Goal: Task Accomplishment & Management: Use online tool/utility

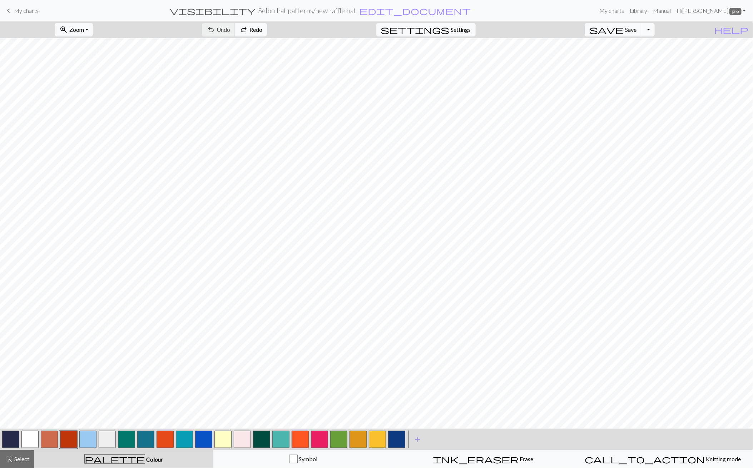
click at [84, 440] on button "button" at bounding box center [87, 439] width 17 height 17
click at [19, 430] on div at bounding box center [10, 438] width 19 height 19
click at [9, 432] on button "button" at bounding box center [10, 439] width 17 height 17
drag, startPoint x: 90, startPoint y: 439, endPoint x: 89, endPoint y: 434, distance: 4.8
click at [90, 437] on button "button" at bounding box center [87, 439] width 17 height 17
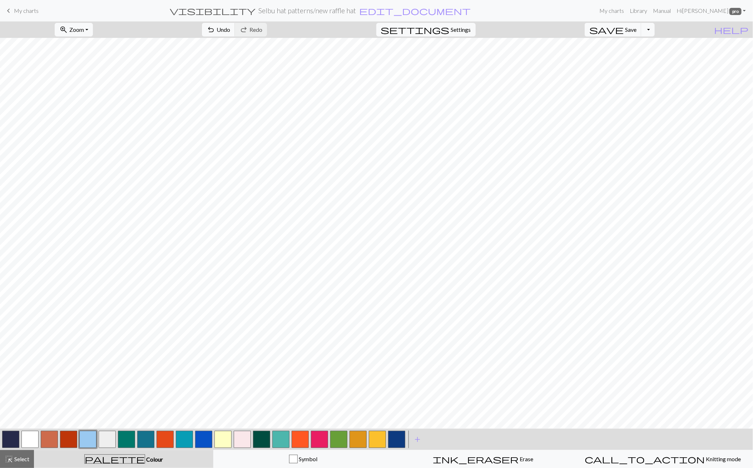
click at [12, 434] on button "button" at bounding box center [10, 439] width 17 height 17
drag, startPoint x: 88, startPoint y: 439, endPoint x: 89, endPoint y: 430, distance: 9.0
click at [88, 437] on button "button" at bounding box center [87, 439] width 17 height 17
click at [235, 33] on button "undo Undo Undo" at bounding box center [218, 30] width 33 height 14
click at [29, 452] on button "highlight_alt Select Select" at bounding box center [17, 459] width 34 height 18
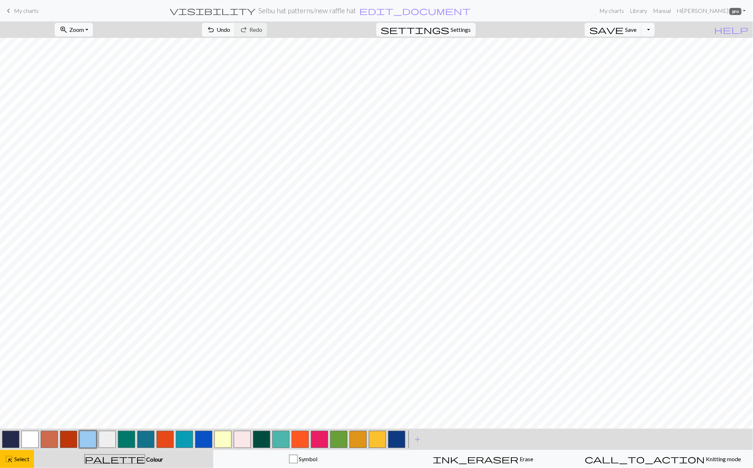
drag, startPoint x: 9, startPoint y: 460, endPoint x: 16, endPoint y: 446, distance: 16.0
click at [9, 460] on span "highlight_alt" at bounding box center [9, 459] width 9 height 10
click at [26, 454] on button "highlight_alt Select Select" at bounding box center [17, 459] width 34 height 18
drag, startPoint x: 154, startPoint y: 28, endPoint x: 159, endPoint y: 36, distance: 9.1
click at [212, 28] on span "Copy" at bounding box center [218, 29] width 13 height 7
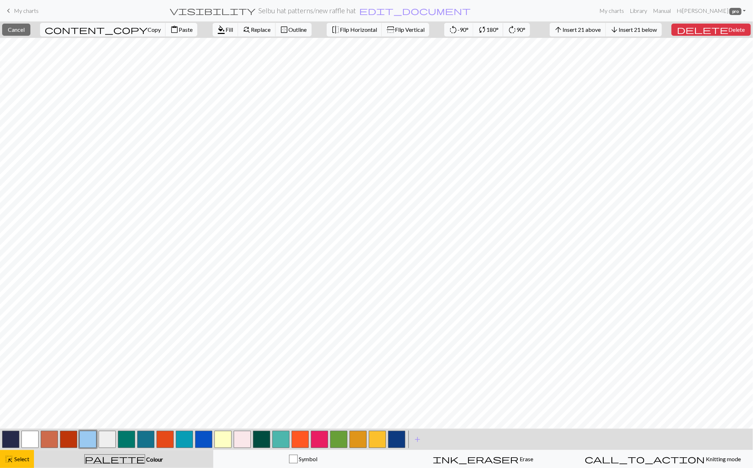
click at [179, 26] on span "Paste" at bounding box center [186, 29] width 14 height 7
click at [25, 30] on span "Cancel" at bounding box center [16, 29] width 17 height 7
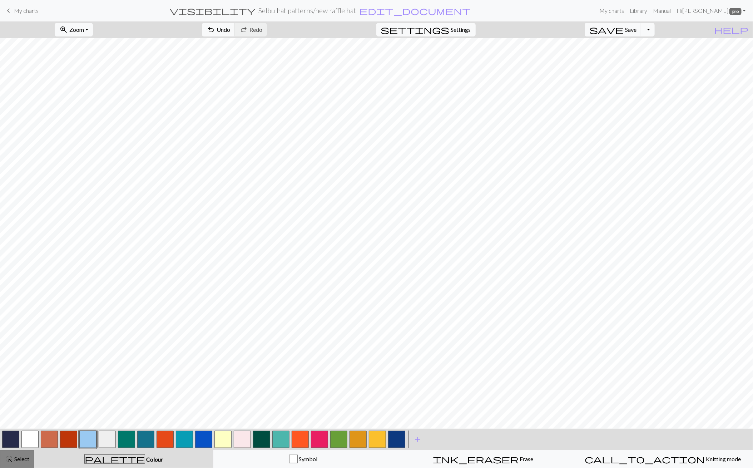
click at [25, 451] on button "highlight_alt Select Select" at bounding box center [17, 459] width 34 height 18
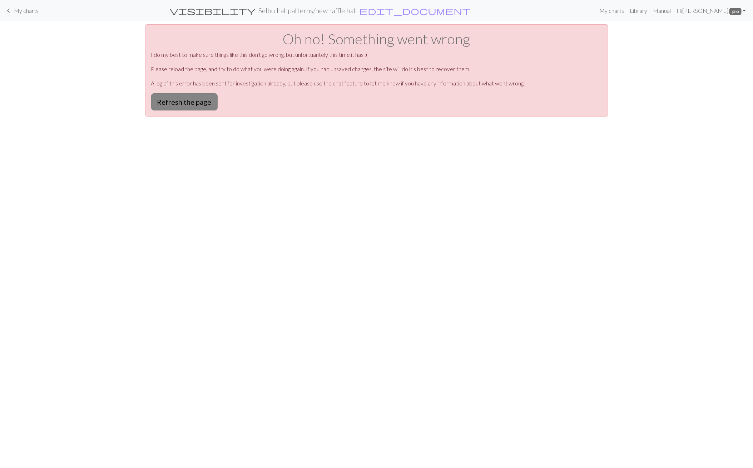
click at [178, 98] on button "Refresh the page" at bounding box center [184, 101] width 66 height 17
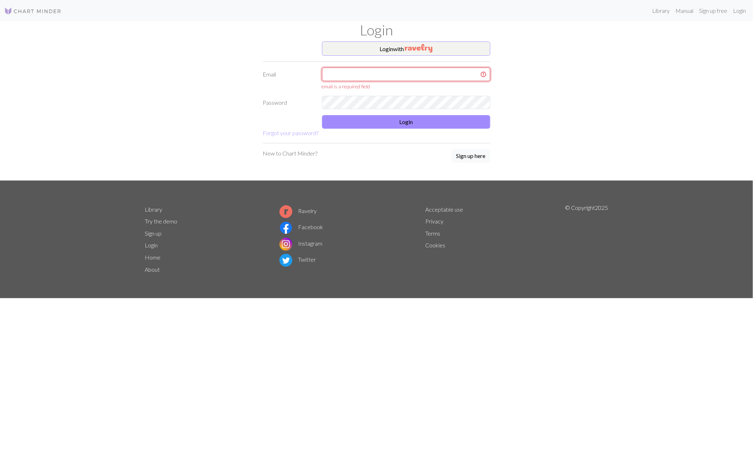
type input "[EMAIL_ADDRESS][DOMAIN_NAME]"
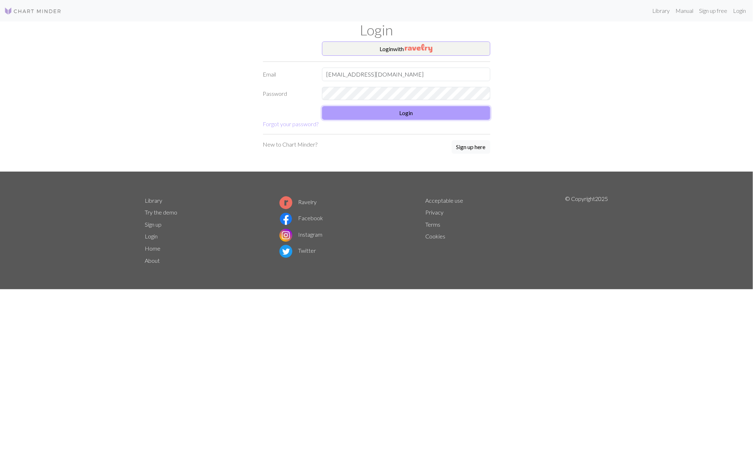
click at [415, 109] on button "Login" at bounding box center [406, 113] width 168 height 14
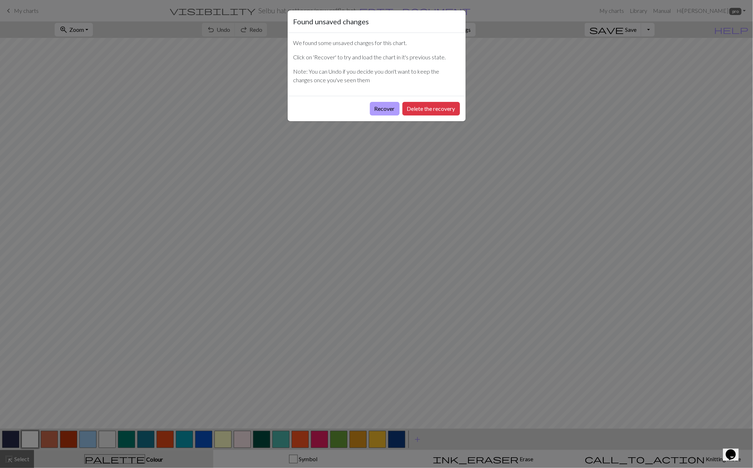
click at [393, 105] on button "Recover" at bounding box center [385, 109] width 30 height 14
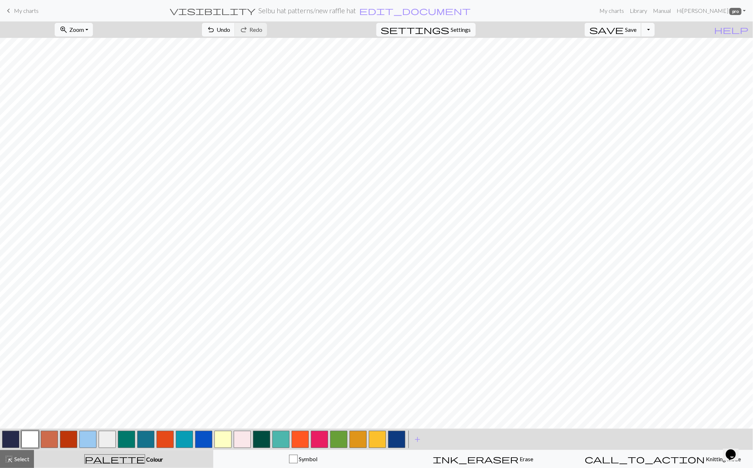
drag, startPoint x: 639, startPoint y: 28, endPoint x: 615, endPoint y: 32, distance: 24.7
click at [636, 28] on span "Save" at bounding box center [630, 29] width 11 height 7
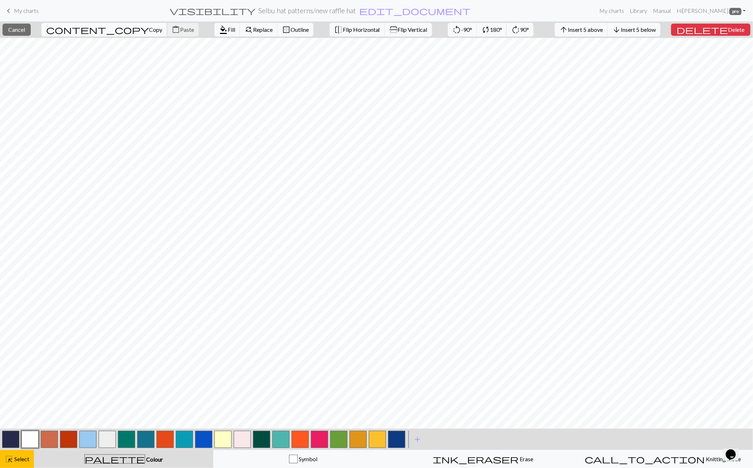
click at [149, 32] on span "Copy" at bounding box center [155, 29] width 13 height 7
click at [167, 24] on button "content_paste Paste" at bounding box center [183, 30] width 32 height 14
click at [25, 28] on span "Cancel" at bounding box center [16, 29] width 17 height 7
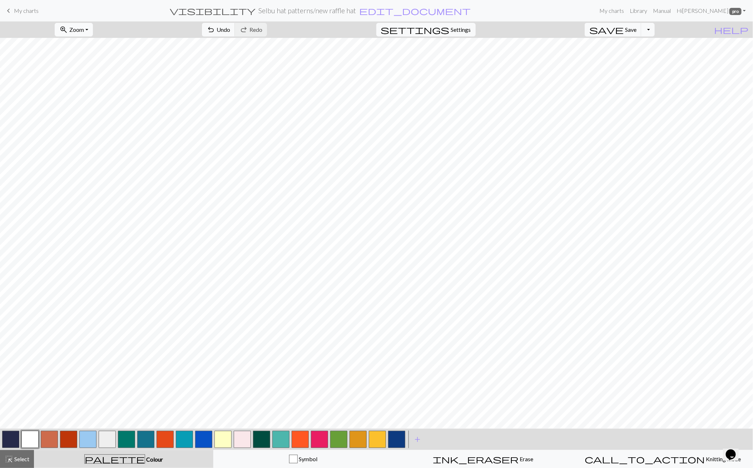
click at [93, 32] on button "zoom_in Zoom Zoom" at bounding box center [74, 30] width 38 height 14
click at [95, 46] on button "Fit all" at bounding box center [83, 44] width 56 height 11
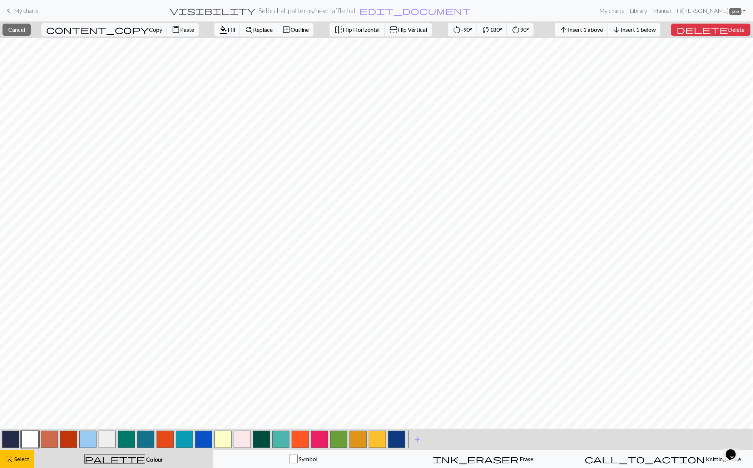
click at [656, 32] on span "Insert 1 below" at bounding box center [638, 29] width 35 height 7
click at [107, 443] on button "button" at bounding box center [107, 439] width 17 height 17
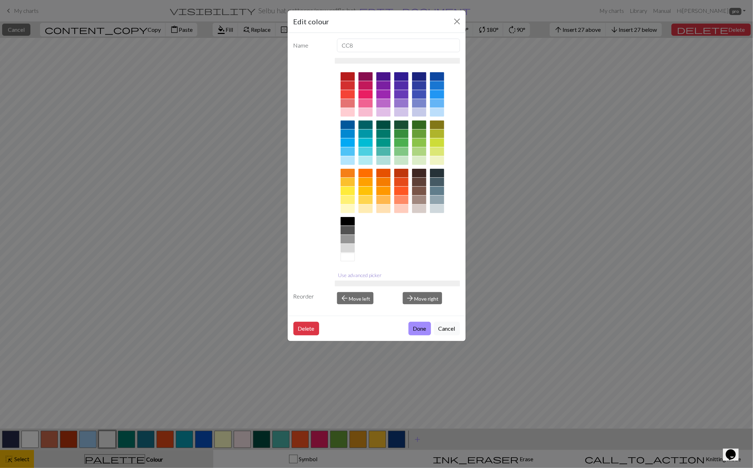
drag, startPoint x: 348, startPoint y: 272, endPoint x: 351, endPoint y: 268, distance: 4.9
click at [348, 272] on button "Use advanced picker" at bounding box center [360, 274] width 50 height 11
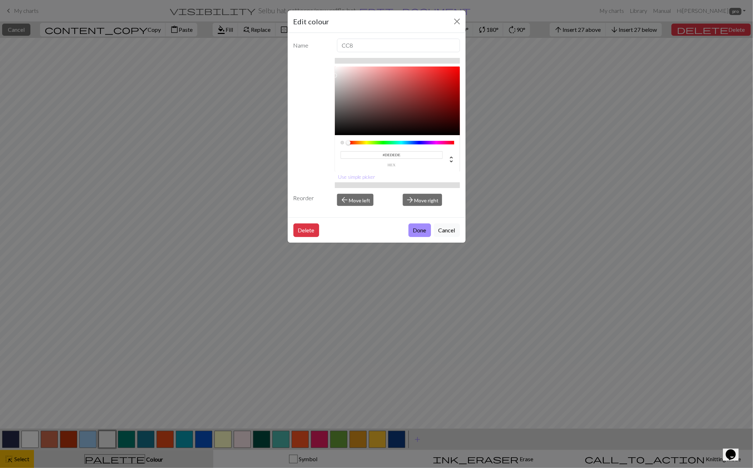
click at [335, 75] on div at bounding box center [397, 100] width 125 height 69
type input "#E9E9E9"
click at [335, 72] on div at bounding box center [397, 100] width 125 height 69
click at [412, 225] on button "Done" at bounding box center [419, 230] width 23 height 14
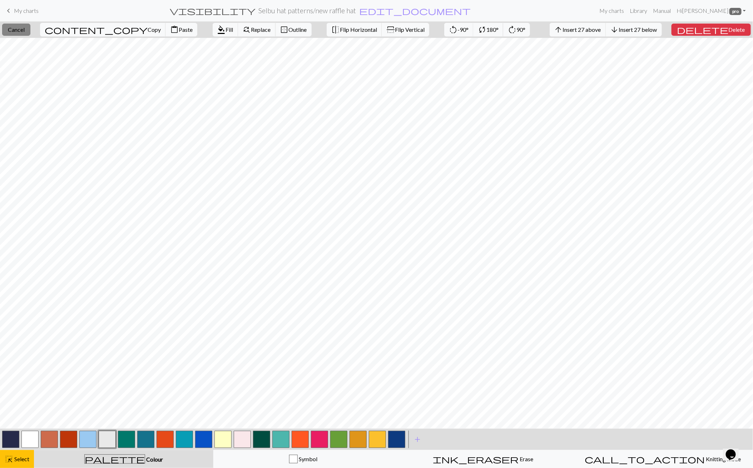
click at [25, 29] on span "Cancel" at bounding box center [16, 29] width 17 height 7
click at [397, 438] on button "button" at bounding box center [396, 439] width 17 height 17
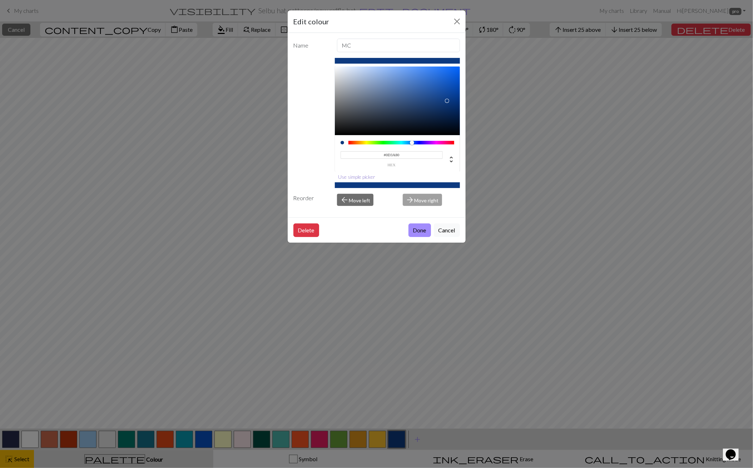
click at [347, 173] on button "Use simple picker" at bounding box center [357, 176] width 44 height 11
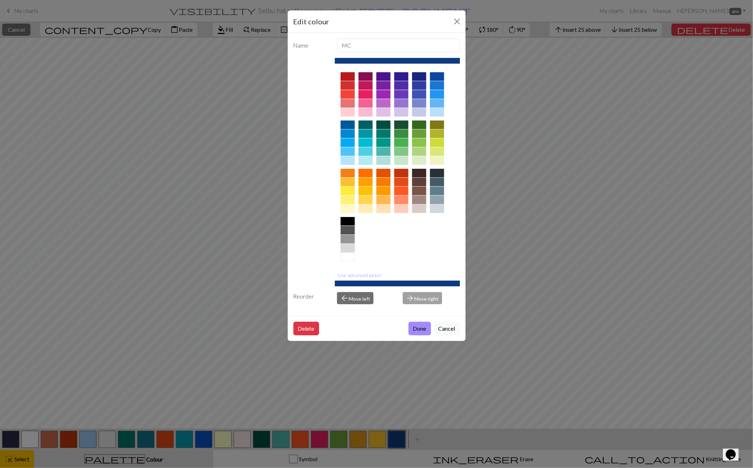
click at [353, 133] on div at bounding box center [348, 133] width 14 height 9
drag, startPoint x: 362, startPoint y: 273, endPoint x: 363, endPoint y: 262, distance: 10.8
click at [362, 273] on button "Use advanced picker" at bounding box center [360, 274] width 50 height 11
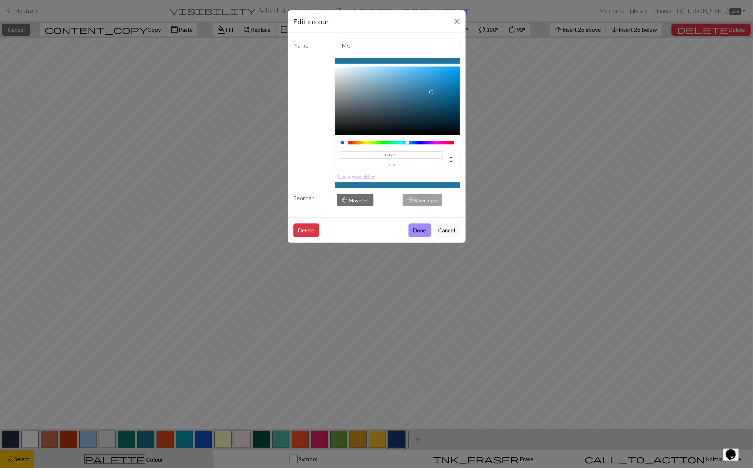
click at [432, 92] on div at bounding box center [397, 100] width 125 height 69
click at [412, 87] on div at bounding box center [397, 100] width 125 height 69
click at [406, 79] on div at bounding box center [397, 100] width 125 height 69
click at [406, 91] on div at bounding box center [397, 100] width 125 height 69
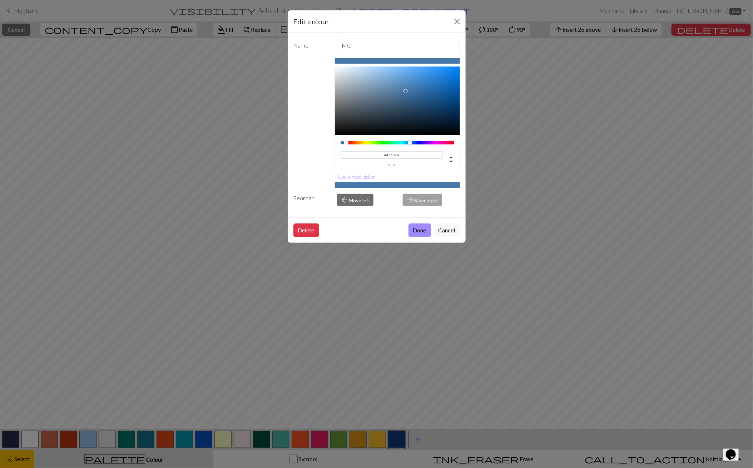
drag, startPoint x: 408, startPoint y: 143, endPoint x: 407, endPoint y: 107, distance: 35.8
click at [410, 143] on div at bounding box center [410, 142] width 4 height 4
click at [382, 92] on div at bounding box center [397, 100] width 125 height 69
type input "#6284A3"
click at [384, 91] on div at bounding box center [397, 100] width 125 height 69
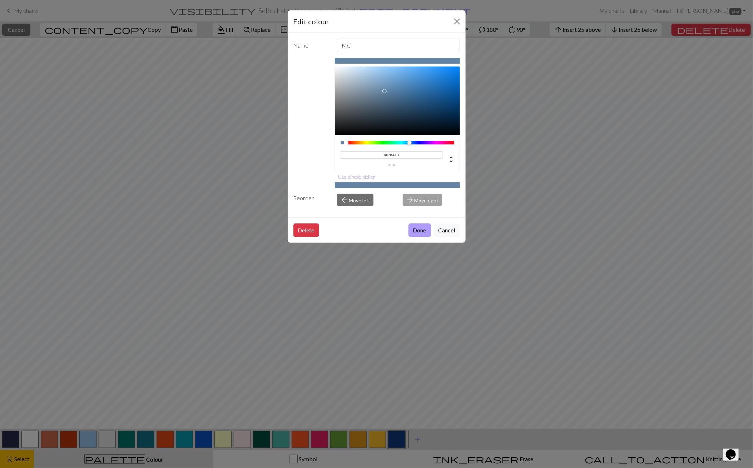
click at [412, 228] on button "Done" at bounding box center [419, 230] width 23 height 14
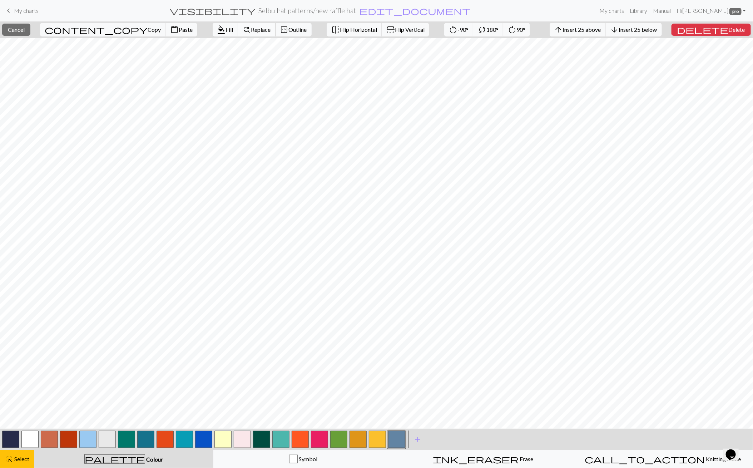
click at [251, 28] on span "Replace" at bounding box center [261, 29] width 20 height 7
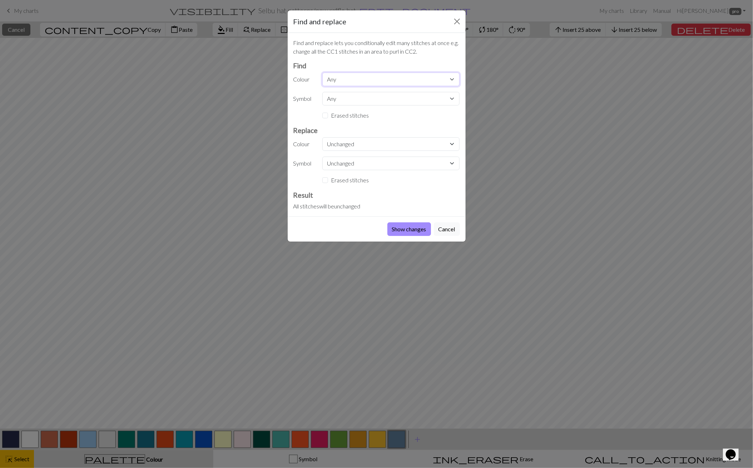
click at [344, 80] on select "Any CC11 CC10 CC1 CC9 CC5 CC8 CC7 MC CC11 CC12 CC13 CC14 CC15 CC13 CC14 CC15 CC…" at bounding box center [390, 80] width 137 height 14
select select "4"
click at [322, 73] on select "Any CC11 CC10 CC1 CC9 CC5 CC8 CC7 MC CC11 CC12 CC13 CC14 CC15 CC13 CC14 CC15 CC…" at bounding box center [390, 80] width 137 height 14
click at [345, 145] on select "Unchanged CC11 CC10 CC1 CC9 CC5 CC8 CC7 MC CC11 CC12 CC13 CC14 CC15 CC13 CC14 C…" at bounding box center [390, 144] width 137 height 14
select select "20"
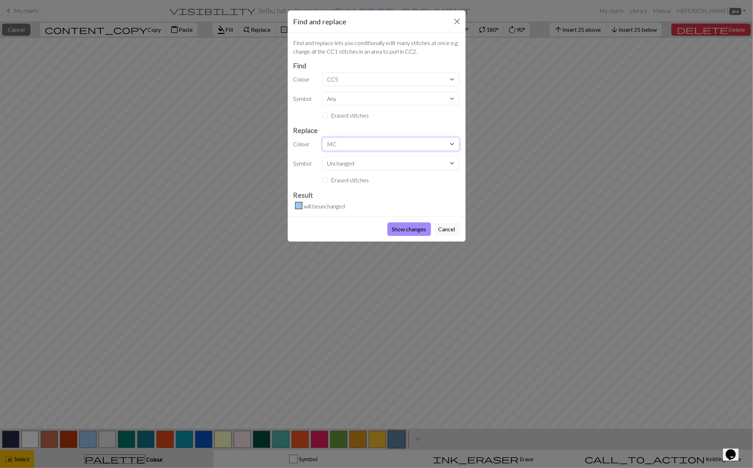
click at [322, 137] on select "Unchanged CC11 CC10 CC1 CC9 CC5 CC8 CC7 MC CC11 CC12 CC13 CC14 CC15 CC13 CC14 C…" at bounding box center [390, 144] width 137 height 14
click at [417, 225] on button "Show changes" at bounding box center [409, 229] width 44 height 14
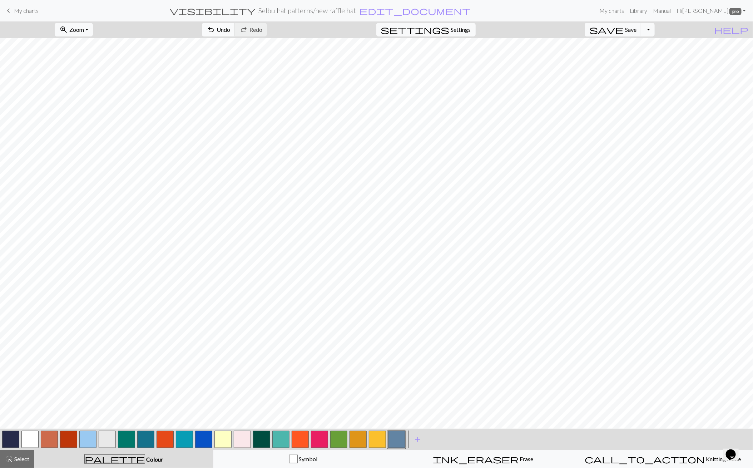
click at [215, 32] on span "undo" at bounding box center [211, 30] width 9 height 10
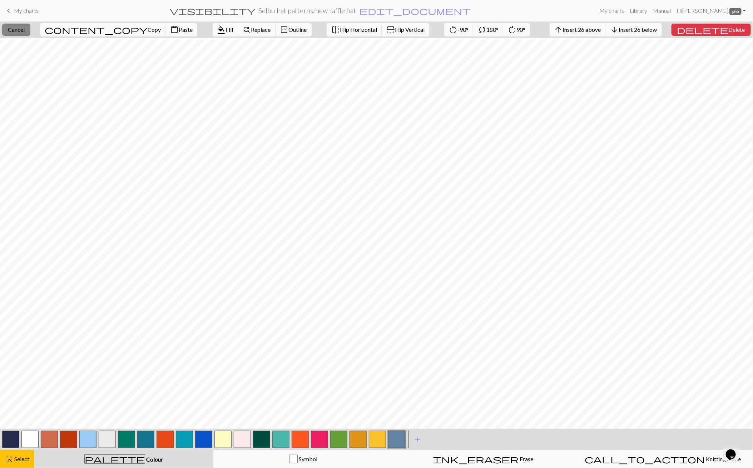
click at [25, 29] on span "Cancel" at bounding box center [16, 29] width 17 height 7
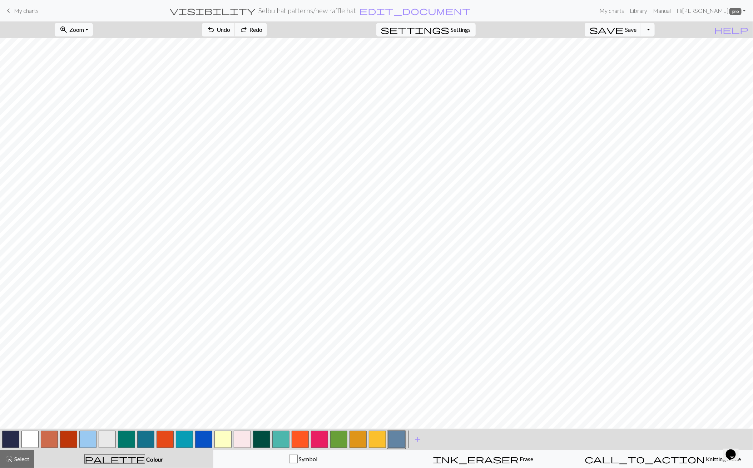
click at [262, 28] on span "Redo" at bounding box center [255, 29] width 13 height 7
click at [393, 440] on button "button" at bounding box center [396, 439] width 17 height 17
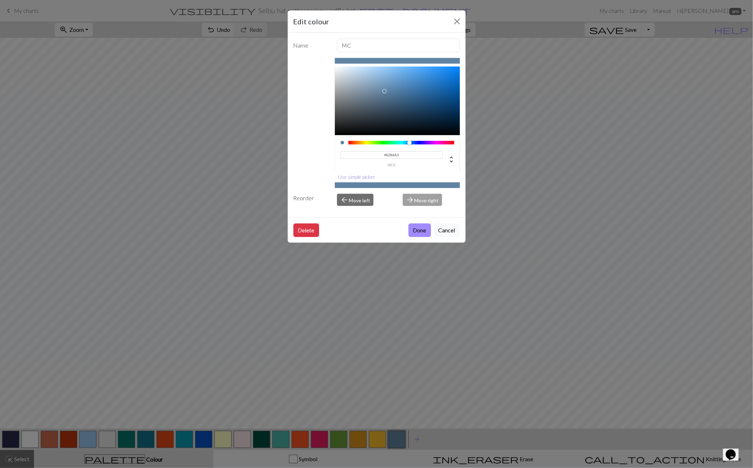
click at [355, 174] on button "Use simple picker" at bounding box center [357, 176] width 44 height 11
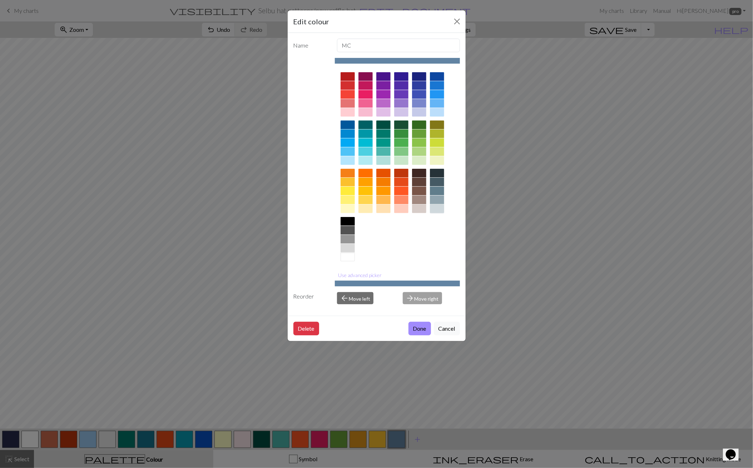
drag, startPoint x: 436, startPoint y: 208, endPoint x: 431, endPoint y: 219, distance: 11.8
click at [436, 208] on div at bounding box center [437, 208] width 14 height 9
click at [421, 331] on button "Done" at bounding box center [419, 329] width 23 height 14
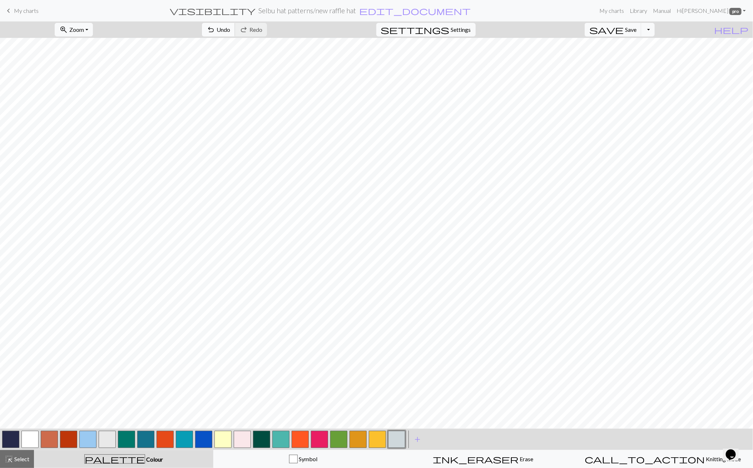
click at [235, 26] on button "undo Undo Undo" at bounding box center [218, 30] width 33 height 14
click at [402, 437] on button "button" at bounding box center [396, 439] width 17 height 17
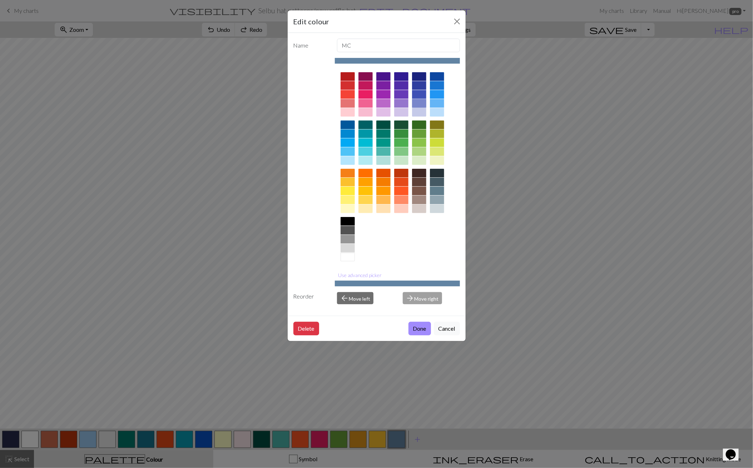
click at [425, 104] on div at bounding box center [419, 103] width 14 height 9
click at [377, 272] on button "Use advanced picker" at bounding box center [360, 274] width 50 height 11
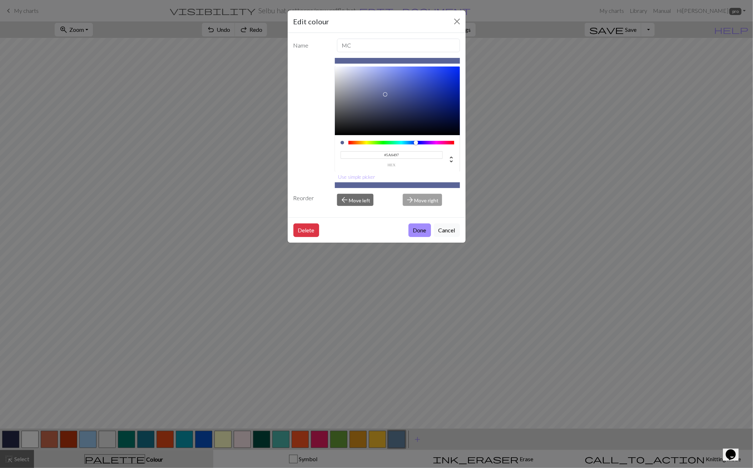
click at [385, 94] on div at bounding box center [397, 100] width 125 height 69
click at [378, 95] on div at bounding box center [397, 100] width 125 height 69
type input "#6D76A5"
click at [377, 90] on div at bounding box center [397, 100] width 125 height 69
click at [413, 228] on button "Done" at bounding box center [419, 230] width 23 height 14
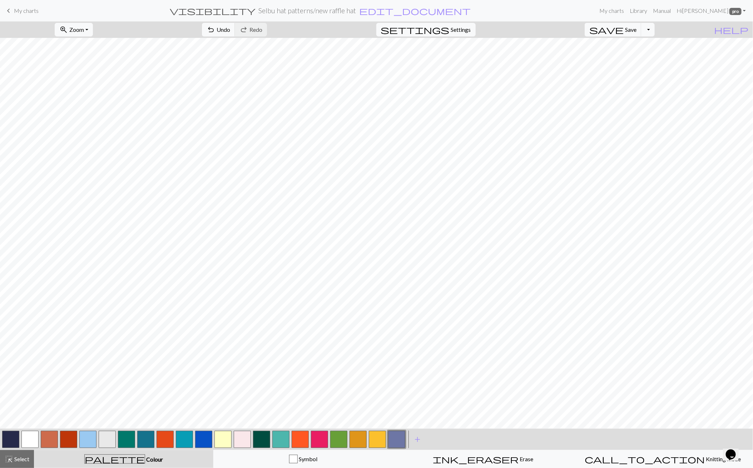
click at [396, 436] on button "button" at bounding box center [396, 439] width 17 height 17
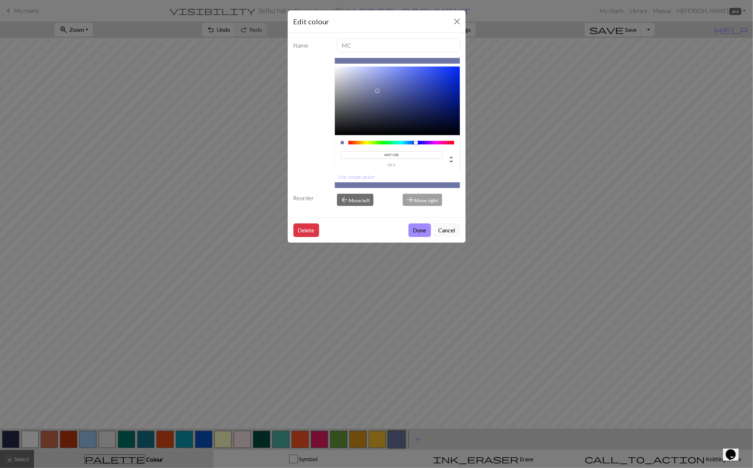
click at [375, 93] on div at bounding box center [397, 100] width 125 height 69
type input "#6D75A3"
click at [376, 91] on div at bounding box center [397, 100] width 125 height 69
click at [418, 228] on button "Done" at bounding box center [419, 230] width 23 height 14
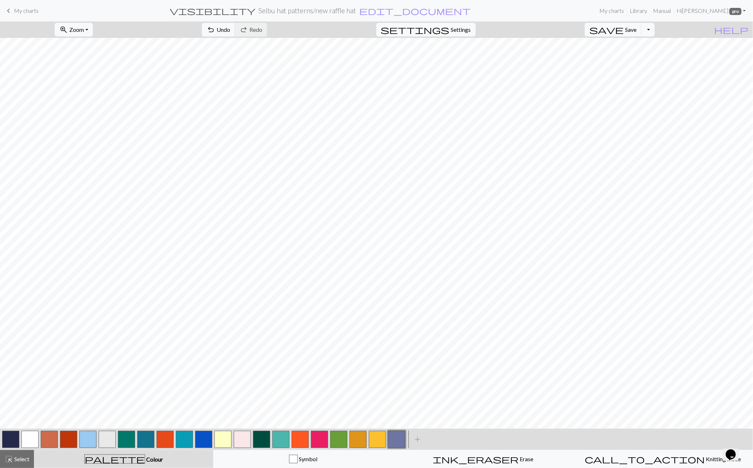
click at [397, 440] on button "button" at bounding box center [396, 439] width 17 height 17
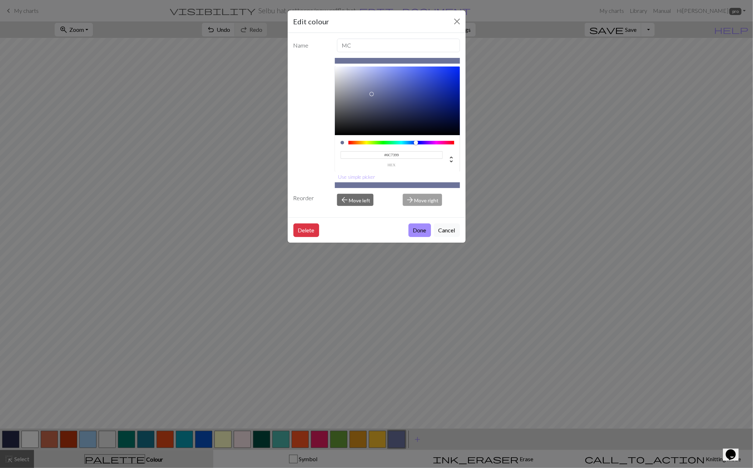
click at [372, 94] on div at bounding box center [397, 100] width 125 height 69
type input "#7980A5"
click at [368, 90] on div at bounding box center [397, 100] width 125 height 69
click at [421, 225] on button "Done" at bounding box center [419, 230] width 23 height 14
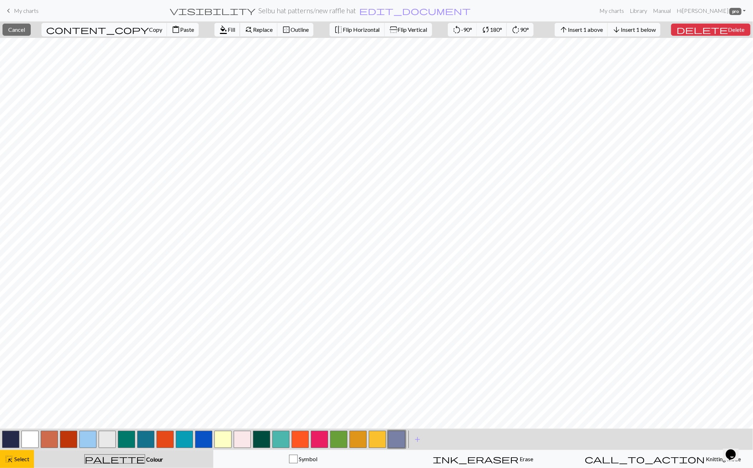
click at [219, 30] on span "format_color_fill" at bounding box center [223, 30] width 9 height 10
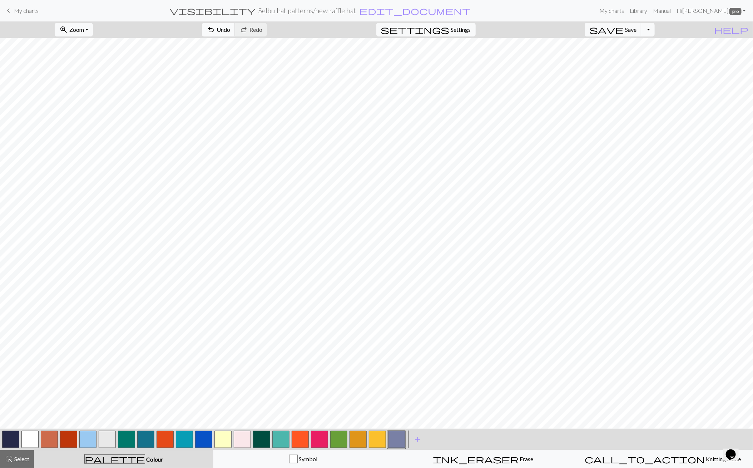
click at [215, 31] on span "undo" at bounding box center [211, 30] width 9 height 10
click at [624, 27] on span "save" at bounding box center [606, 30] width 34 height 10
click at [84, 30] on span "Zoom" at bounding box center [76, 29] width 15 height 7
click at [80, 82] on button "50%" at bounding box center [83, 85] width 56 height 11
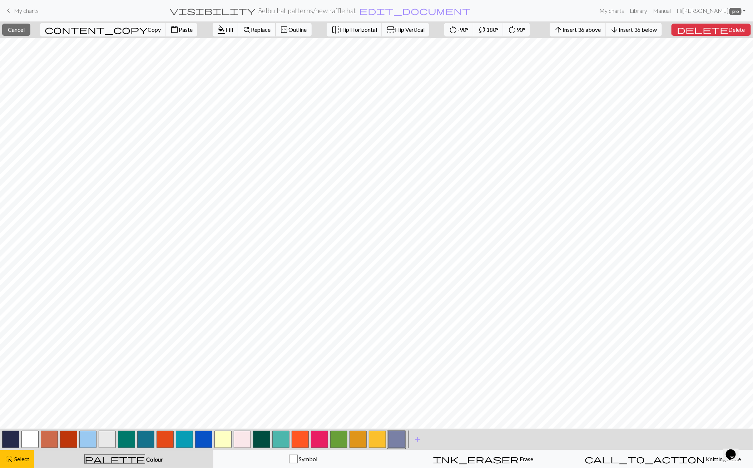
click at [251, 28] on span "Replace" at bounding box center [261, 29] width 20 height 7
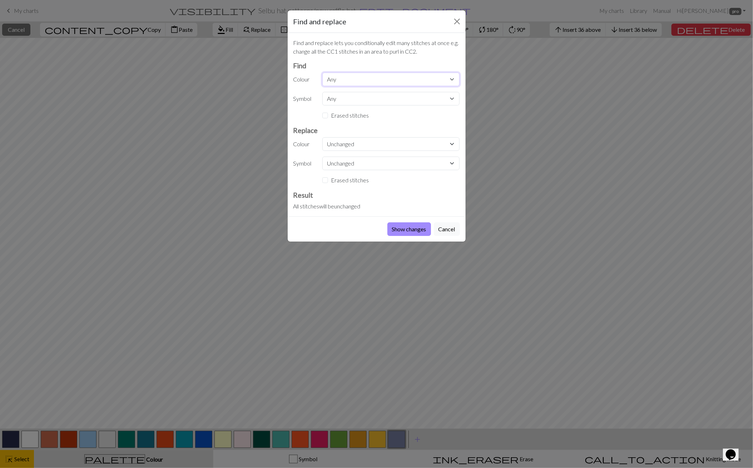
click at [333, 79] on select "Any CC11 CC10 CC1 CC9 CC5 CC8 CC7 MC CC11 CC12 CC13 CC14 CC15 CC13 CC14 CC15 CC…" at bounding box center [390, 80] width 137 height 14
select select "1"
click at [322, 73] on select "Any CC11 CC10 CC1 CC9 CC5 CC8 CC7 MC CC11 CC12 CC13 CC14 CC15 CC13 CC14 CC15 CC…" at bounding box center [390, 80] width 137 height 14
click at [339, 142] on select "Unchanged CC11 CC10 CC1 CC9 CC5 CC8 CC7 MC CC11 CC12 CC13 CC14 CC15 CC13 CC14 C…" at bounding box center [390, 144] width 137 height 14
click at [322, 137] on select "Unchanged CC11 CC10 CC1 CC9 CC5 CC8 CC7 MC CC11 CC12 CC13 CC14 CC15 CC13 CC14 C…" at bounding box center [390, 144] width 137 height 14
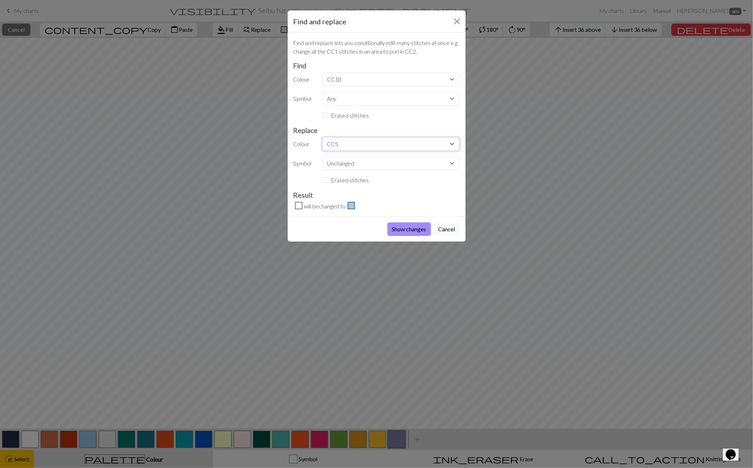
click at [350, 141] on select "Unchanged CC11 CC10 CC1 CC9 CC5 CC8 CC7 MC CC11 CC12 CC13 CC14 CC15 CC13 CC14 C…" at bounding box center [390, 144] width 137 height 14
select select "5"
click at [322, 137] on select "Unchanged CC11 CC10 CC1 CC9 CC5 CC8 CC7 MC CC11 CC12 CC13 CC14 CC15 CC13 CC14 C…" at bounding box center [390, 144] width 137 height 14
click at [395, 226] on button "Show changes" at bounding box center [409, 229] width 44 height 14
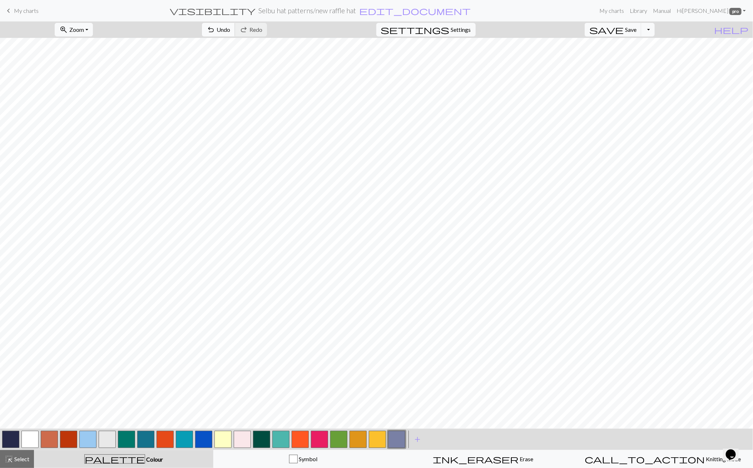
click at [215, 31] on span "undo" at bounding box center [211, 30] width 9 height 10
click at [262, 27] on span "Redo" at bounding box center [255, 29] width 13 height 7
click at [235, 25] on button "undo Undo Undo" at bounding box center [218, 30] width 33 height 14
click at [267, 26] on button "redo Redo Redo" at bounding box center [251, 30] width 32 height 14
click at [215, 28] on span "undo" at bounding box center [211, 30] width 9 height 10
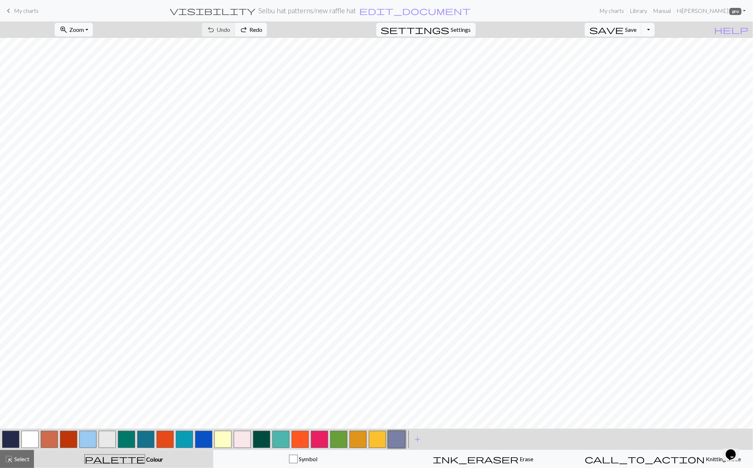
click at [129, 441] on button "button" at bounding box center [126, 439] width 17 height 17
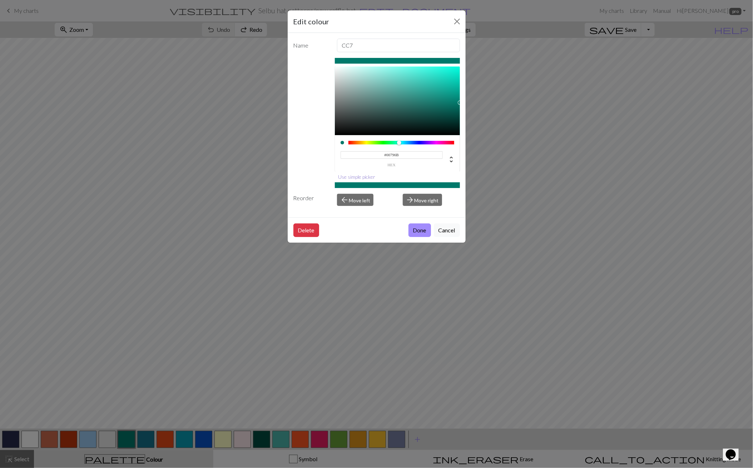
click at [355, 174] on button "Use simple picker" at bounding box center [357, 176] width 44 height 11
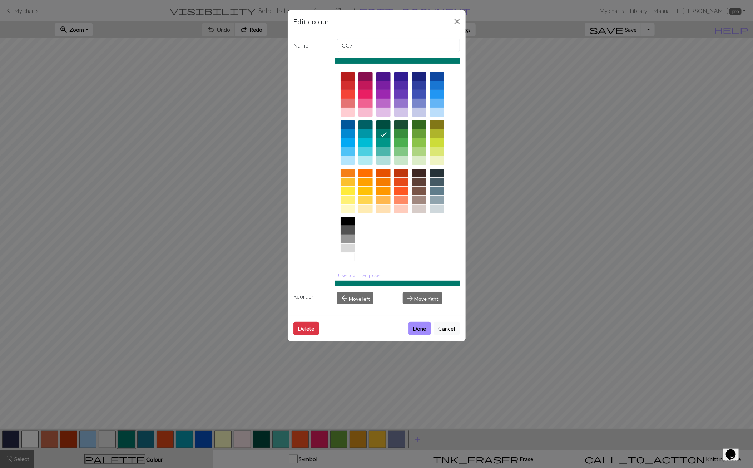
click at [437, 111] on div at bounding box center [437, 112] width 14 height 9
click at [364, 271] on button "Use advanced picker" at bounding box center [360, 274] width 50 height 11
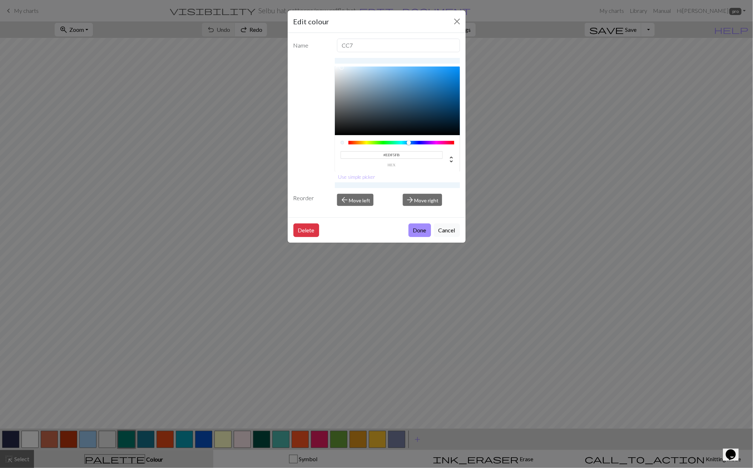
click at [342, 67] on div at bounding box center [397, 100] width 125 height 69
click at [343, 71] on div at bounding box center [344, 70] width 4 height 4
click at [344, 69] on div at bounding box center [344, 69] width 4 height 4
type input "#E3EBF2"
click at [343, 70] on div at bounding box center [343, 70] width 4 height 4
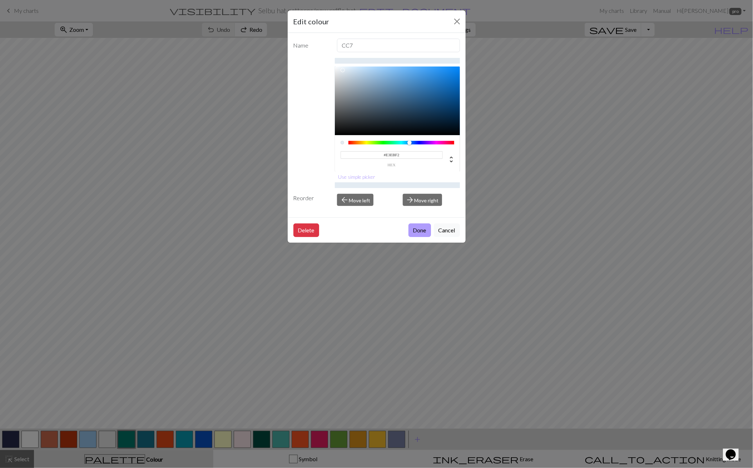
click at [418, 232] on button "Done" at bounding box center [419, 230] width 23 height 14
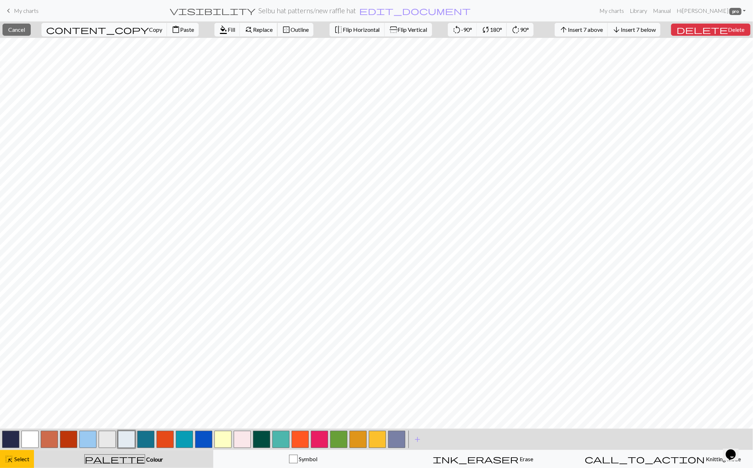
click at [244, 28] on span "find_replace" at bounding box center [248, 30] width 9 height 10
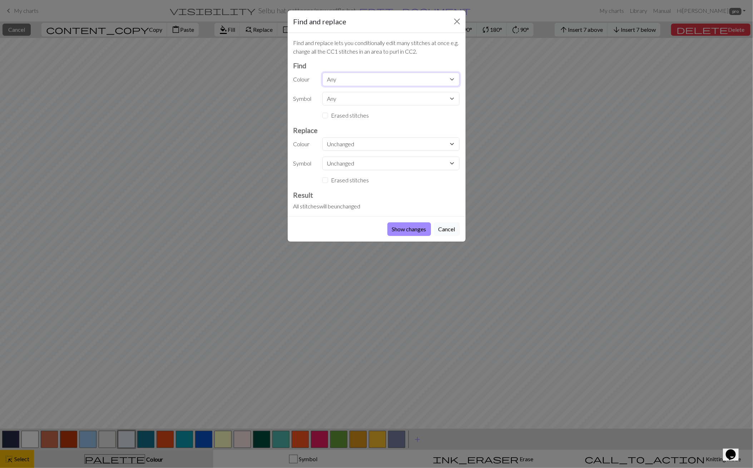
click at [345, 75] on select "Any CC11 CC10 CC1 CC9 CC5 CC8 CC7 MC CC11 CC12 CC13 CC14 CC15 CC13 CC14 CC15 CC…" at bounding box center [390, 80] width 137 height 14
select select "1"
click at [322, 73] on select "Any CC11 CC10 CC1 CC9 CC5 CC8 CC7 MC CC11 CC12 CC13 CC14 CC15 CC13 CC14 CC15 CC…" at bounding box center [390, 80] width 137 height 14
click at [349, 145] on select "Unchanged CC11 CC10 CC1 CC9 CC5 CC8 CC7 MC CC11 CC12 CC13 CC14 CC15 CC13 CC14 C…" at bounding box center [390, 144] width 137 height 14
select select "6"
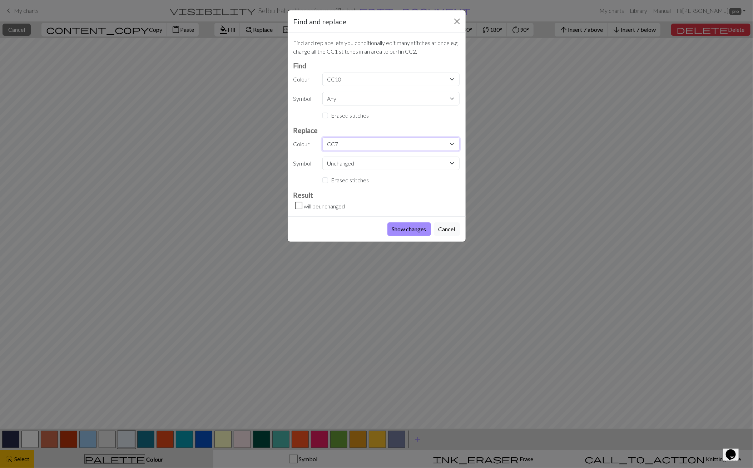
click at [322, 137] on select "Unchanged CC11 CC10 CC1 CC9 CC5 CC8 CC7 MC CC11 CC12 CC13 CC14 CC15 CC13 CC14 C…" at bounding box center [390, 144] width 137 height 14
click at [414, 228] on button "Show changes" at bounding box center [409, 229] width 44 height 14
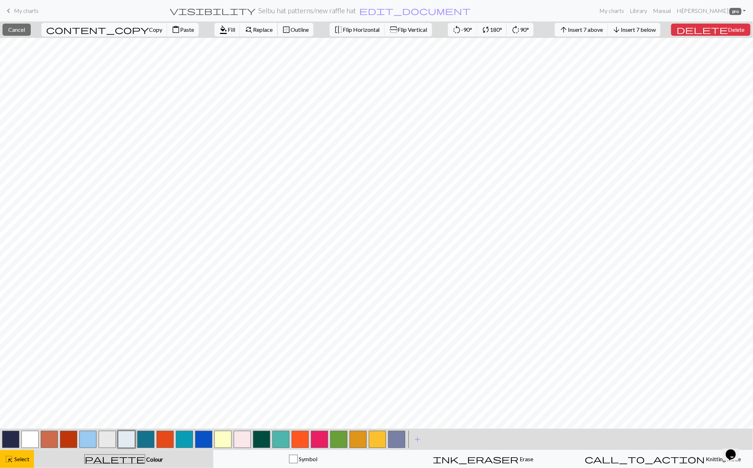
click at [253, 30] on span "Replace" at bounding box center [263, 29] width 20 height 7
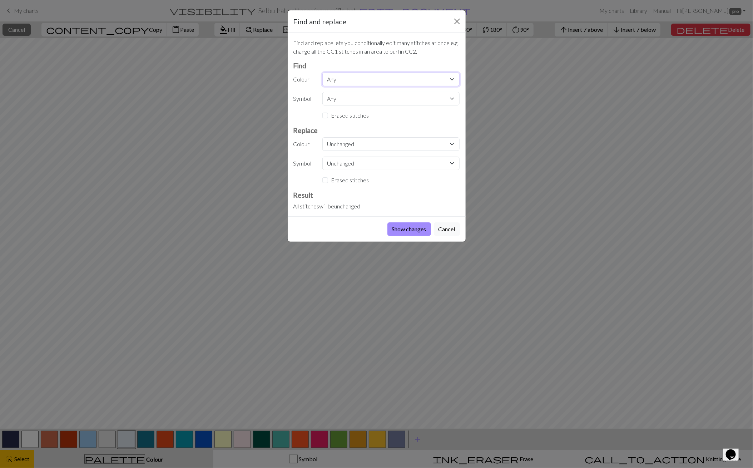
click at [337, 80] on select "Any CC11 CC10 CC1 CC9 CC5 CC8 CC7 MC CC11 CC12 CC13 CC14 CC15 CC13 CC14 CC15 CC…" at bounding box center [390, 80] width 137 height 14
select select "1"
click at [322, 73] on select "Any CC11 CC10 CC1 CC9 CC5 CC8 CC7 MC CC11 CC12 CC13 CC14 CC15 CC13 CC14 CC15 CC…" at bounding box center [390, 80] width 137 height 14
click at [346, 140] on select "Unchanged CC11 CC10 CC1 CC9 CC5 CC8 CC7 MC CC11 CC12 CC13 CC14 CC15 CC13 CC14 C…" at bounding box center [390, 144] width 137 height 14
select select "6"
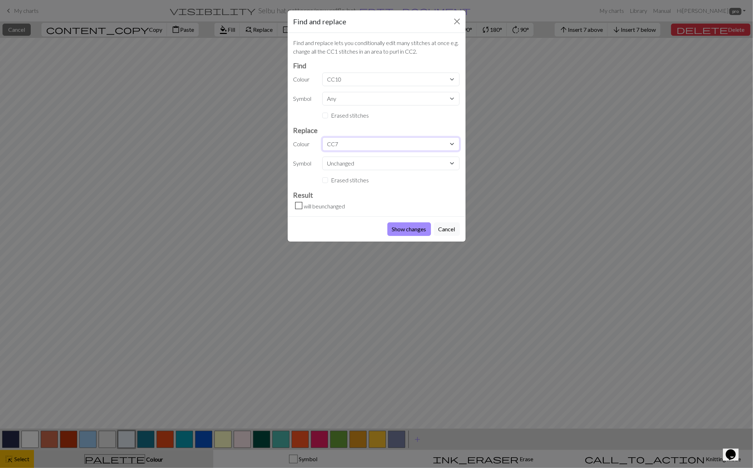
click at [322, 137] on select "Unchanged CC11 CC10 CC1 CC9 CC5 CC8 CC7 MC CC11 CC12 CC13 CC14 CC15 CC13 CC14 C…" at bounding box center [390, 144] width 137 height 14
click at [401, 227] on button "Show changes" at bounding box center [409, 229] width 44 height 14
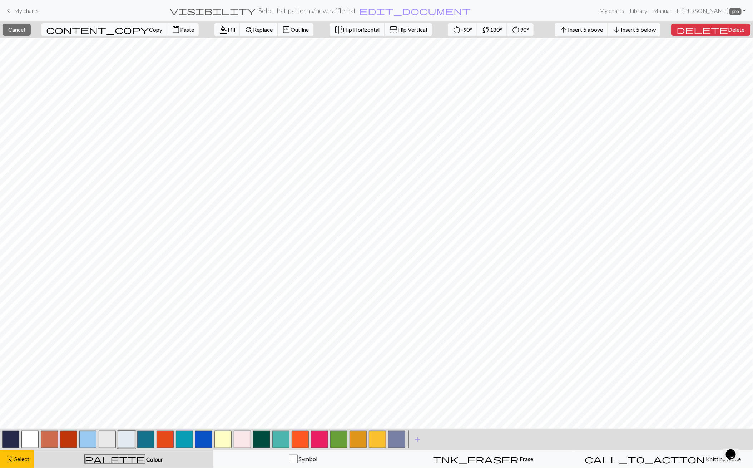
click at [253, 29] on span "Replace" at bounding box center [263, 29] width 20 height 7
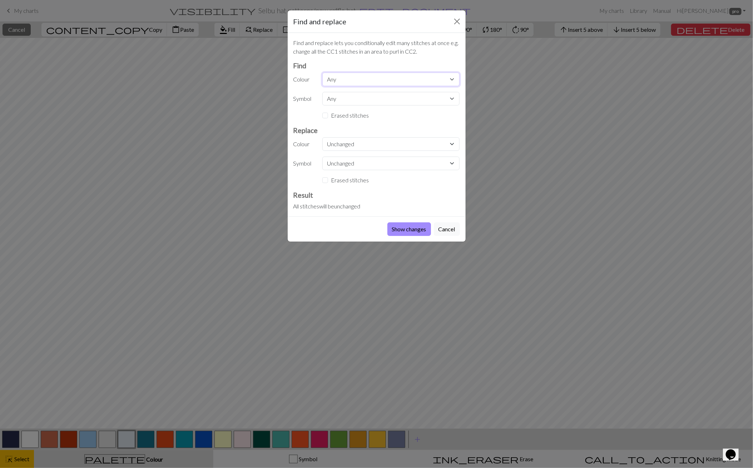
click at [334, 76] on select "Any CC11 CC10 CC1 CC9 CC5 CC8 CC7 MC CC11 CC12 CC13 CC14 CC15 CC13 CC14 CC15 CC…" at bounding box center [390, 80] width 137 height 14
select select "1"
click at [322, 73] on select "Any CC11 CC10 CC1 CC9 CC5 CC8 CC7 MC CC11 CC12 CC13 CC14 CC15 CC13 CC14 CC15 CC…" at bounding box center [390, 80] width 137 height 14
click at [344, 146] on select "Unchanged CC11 CC10 CC1 CC9 CC5 CC8 CC7 MC CC11 CC12 CC13 CC14 CC15 CC13 CC14 C…" at bounding box center [390, 144] width 137 height 14
select select "6"
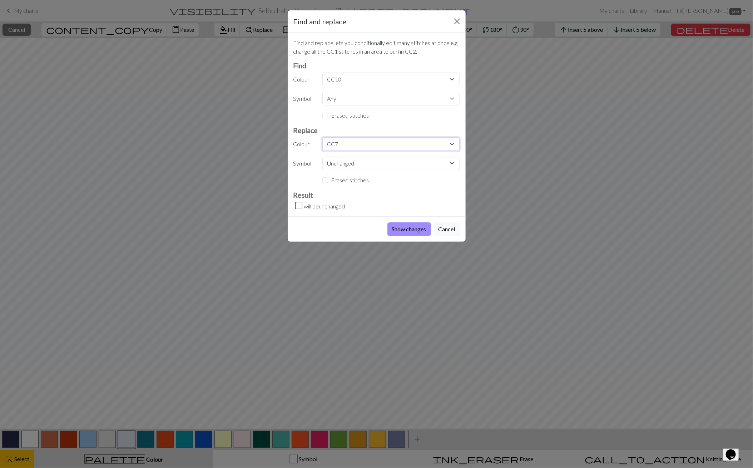
click at [322, 137] on select "Unchanged CC11 CC10 CC1 CC9 CC5 CC8 CC7 MC CC11 CC12 CC13 CC14 CC15 CC13 CC14 C…" at bounding box center [390, 144] width 137 height 14
click at [390, 225] on button "Show changes" at bounding box center [409, 229] width 44 height 14
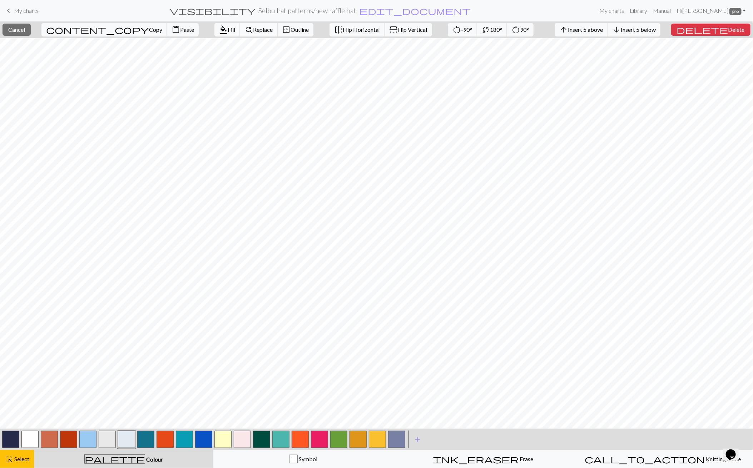
click at [244, 25] on span "find_replace" at bounding box center [248, 30] width 9 height 10
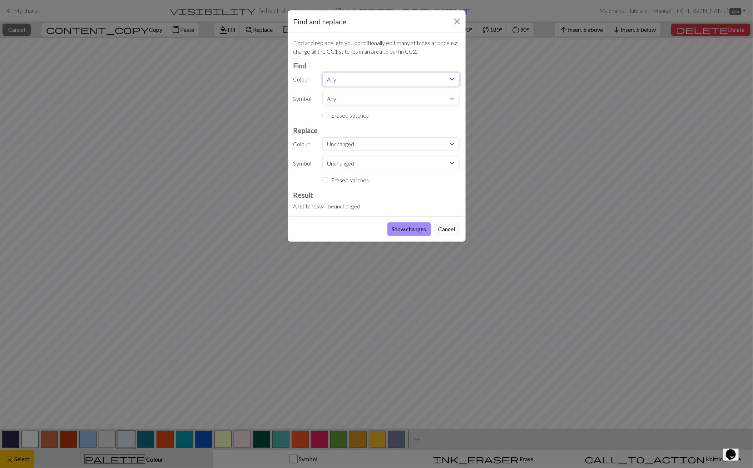
click at [342, 77] on select "Any CC11 CC10 CC1 CC9 CC5 CC8 CC7 MC CC11 CC12 CC13 CC14 CC15 CC13 CC14 CC15 CC…" at bounding box center [390, 80] width 137 height 14
select select "1"
click at [322, 73] on select "Any CC11 CC10 CC1 CC9 CC5 CC8 CC7 MC CC11 CC12 CC13 CC14 CC15 CC13 CC14 CC15 CC…" at bounding box center [390, 80] width 137 height 14
click at [348, 146] on select "Unchanged CC11 CC10 CC1 CC9 CC5 CC8 CC7 MC CC11 CC12 CC13 CC14 CC15 CC13 CC14 C…" at bounding box center [390, 144] width 137 height 14
select select "6"
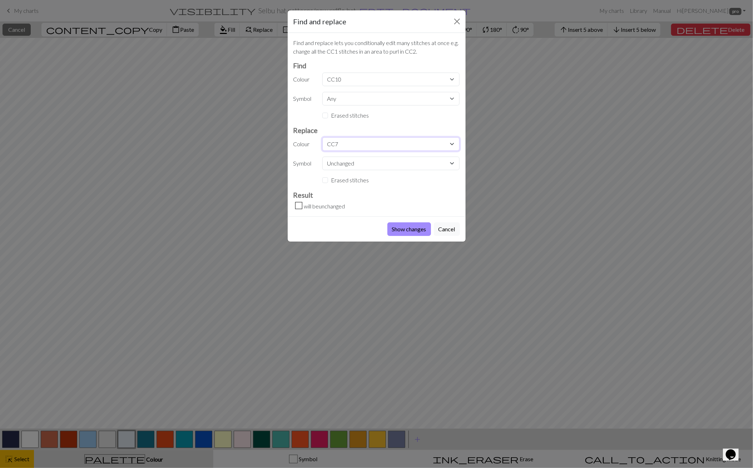
click at [322, 137] on select "Unchanged CC11 CC10 CC1 CC9 CC5 CC8 CC7 MC CC11 CC12 CC13 CC14 CC15 CC13 CC14 C…" at bounding box center [390, 144] width 137 height 14
click at [407, 225] on button "Show changes" at bounding box center [409, 229] width 44 height 14
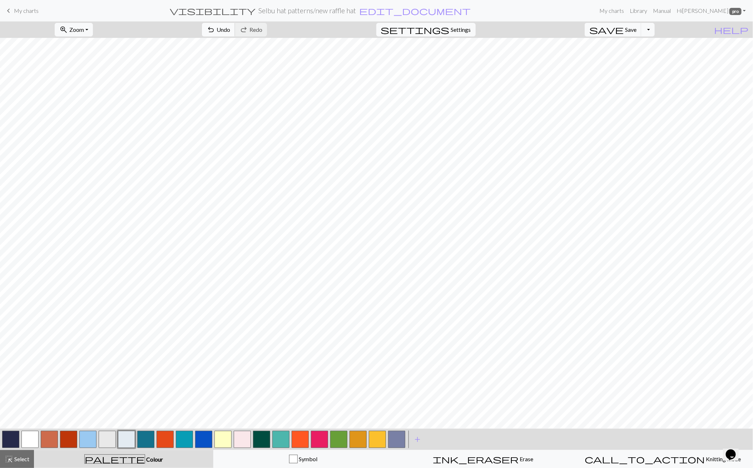
click at [215, 28] on span "undo" at bounding box center [211, 30] width 9 height 10
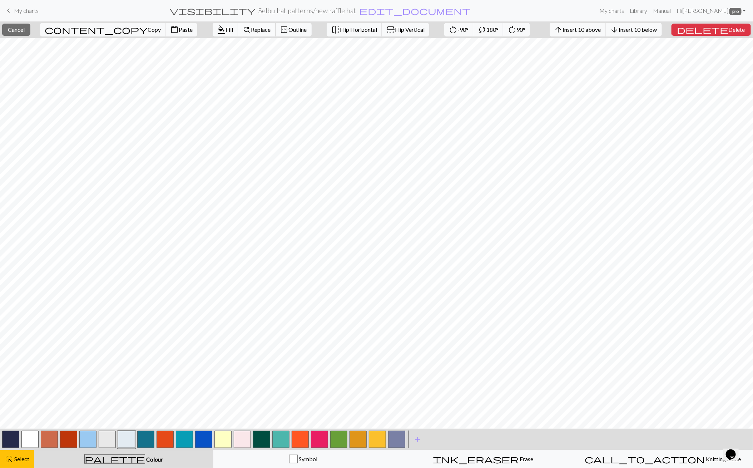
click at [238, 33] on button "find_replace Replace" at bounding box center [257, 30] width 38 height 14
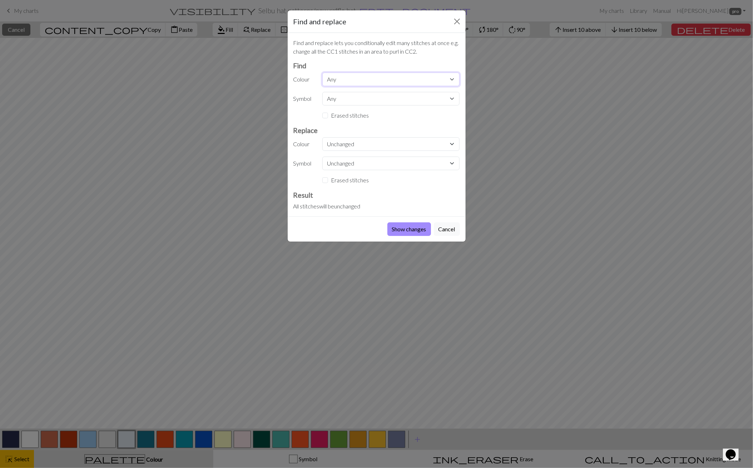
click at [356, 80] on select "Any CC11 CC10 CC1 CC9 CC5 CC8 CC7 MC CC11 CC12 CC13 CC14 CC15 CC13 CC14 CC15 CC…" at bounding box center [390, 80] width 137 height 14
select select "6"
click at [322, 73] on select "Any CC11 CC10 CC1 CC9 CC5 CC8 CC7 MC CC11 CC12 CC13 CC14 CC15 CC13 CC14 CC15 CC…" at bounding box center [390, 80] width 137 height 14
click at [349, 145] on select "Unchanged CC11 CC10 CC1 CC9 CC5 CC8 CC7 MC CC11 CC12 CC13 CC14 CC15 CC13 CC14 C…" at bounding box center [390, 144] width 137 height 14
select select "5"
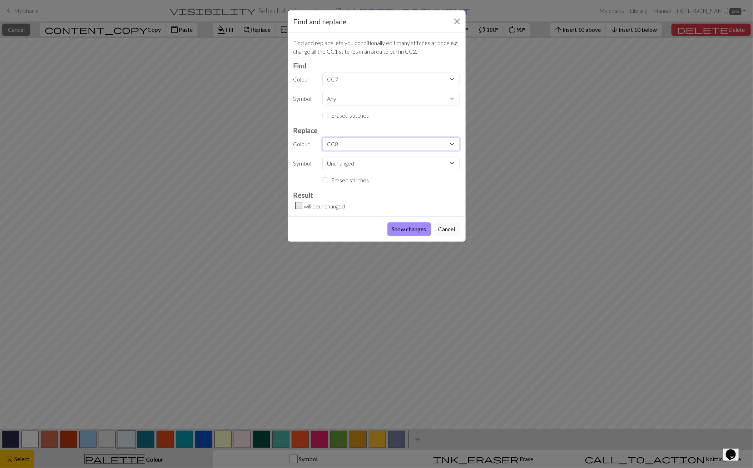
click at [322, 137] on select "Unchanged CC11 CC10 CC1 CC9 CC5 CC8 CC7 MC CC11 CC12 CC13 CC14 CC15 CC13 CC14 C…" at bounding box center [390, 144] width 137 height 14
click at [394, 224] on button "Show changes" at bounding box center [409, 229] width 44 height 14
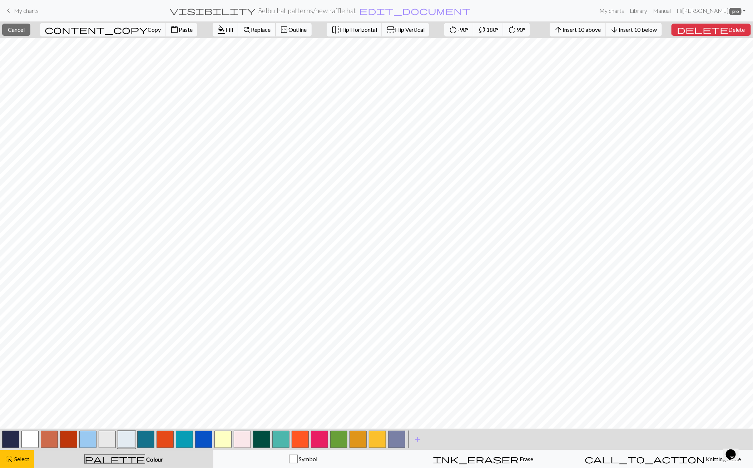
click at [251, 31] on span "Replace" at bounding box center [261, 29] width 20 height 7
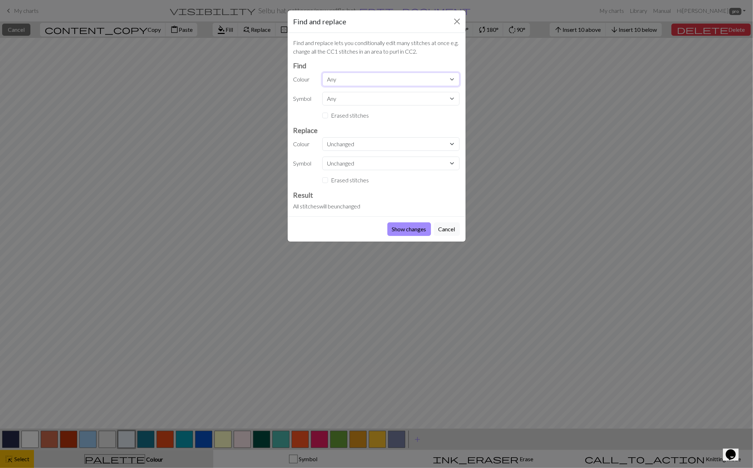
click at [353, 76] on select "Any CC11 CC10 CC1 CC9 CC5 CC8 CC7 MC CC11 CC12 CC13 CC14 CC15 CC13 CC14 CC15 CC…" at bounding box center [390, 80] width 137 height 14
select select "6"
click at [322, 73] on select "Any CC11 CC10 CC1 CC9 CC5 CC8 CC7 MC CC11 CC12 CC13 CC14 CC15 CC13 CC14 CC15 CC…" at bounding box center [390, 80] width 137 height 14
click at [342, 143] on select "Unchanged CC11 CC10 CC1 CC9 CC5 CC8 CC7 MC CC11 CC12 CC13 CC14 CC15 CC13 CC14 C…" at bounding box center [390, 144] width 137 height 14
select select "5"
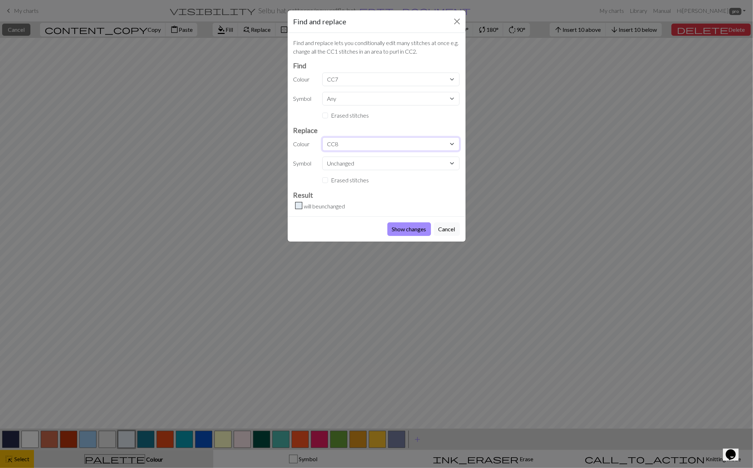
click at [322, 137] on select "Unchanged CC11 CC10 CC1 CC9 CC5 CC8 CC7 MC CC11 CC12 CC13 CC14 CC15 CC13 CC14 C…" at bounding box center [390, 144] width 137 height 14
click at [401, 227] on button "Show changes" at bounding box center [409, 229] width 44 height 14
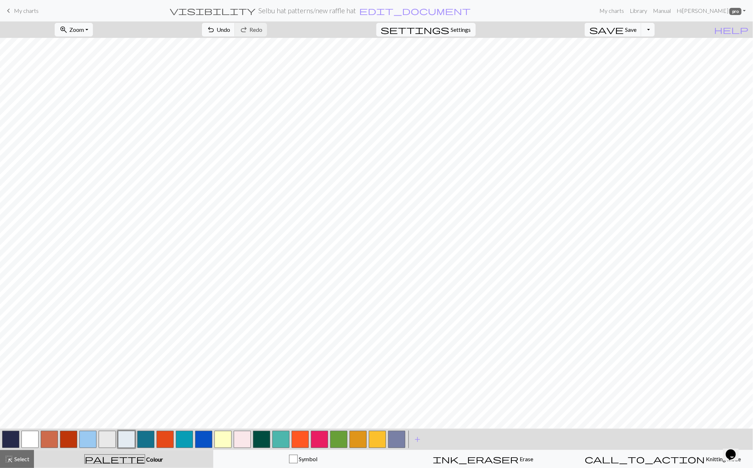
click at [380, 439] on button "button" at bounding box center [377, 439] width 17 height 17
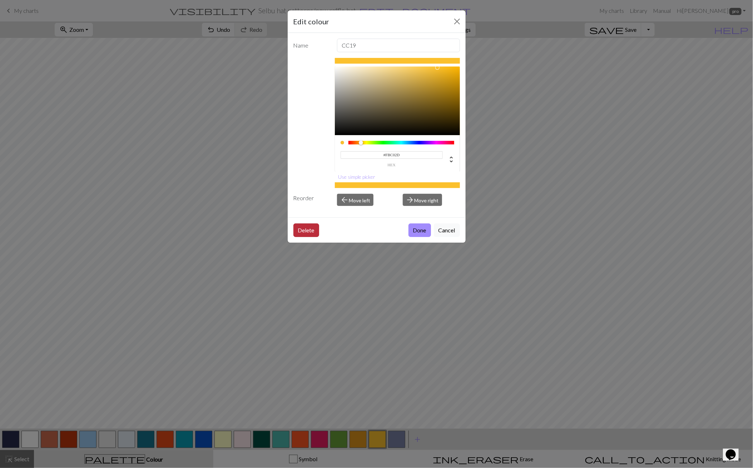
click at [300, 230] on button "Delete" at bounding box center [306, 230] width 26 height 14
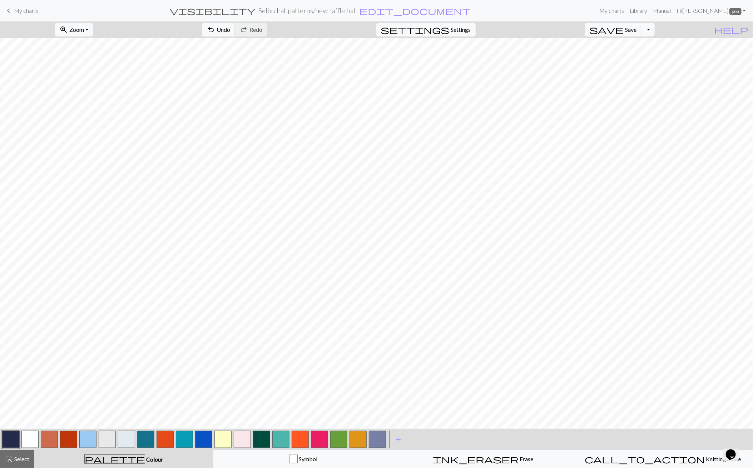
click at [356, 437] on button "button" at bounding box center [357, 439] width 17 height 17
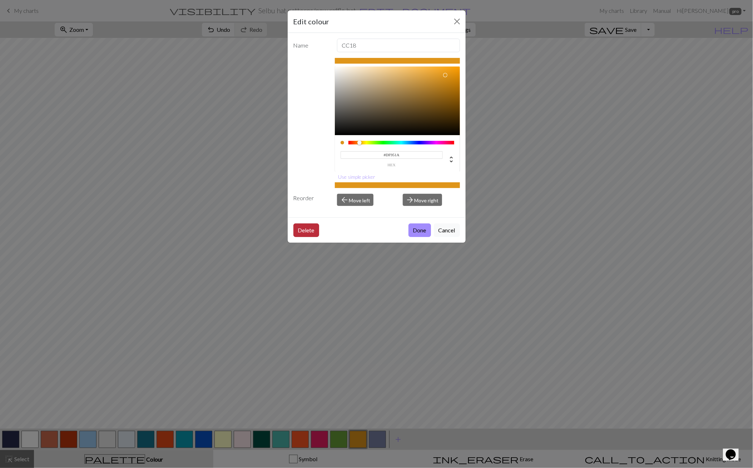
click at [309, 225] on button "Delete" at bounding box center [306, 230] width 26 height 14
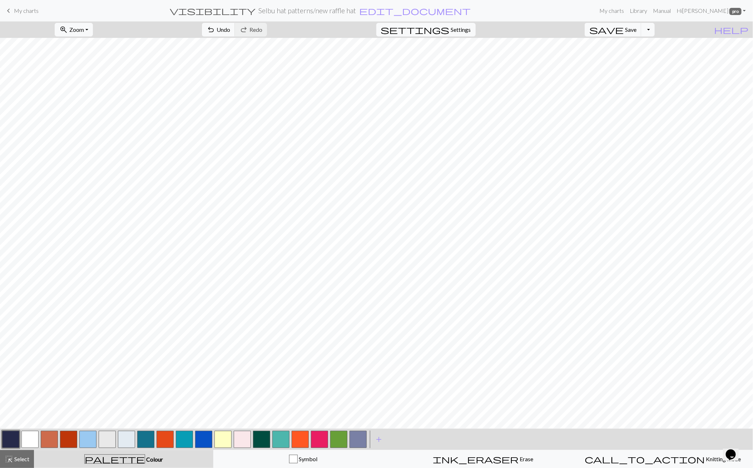
click at [344, 441] on button "button" at bounding box center [338, 439] width 17 height 17
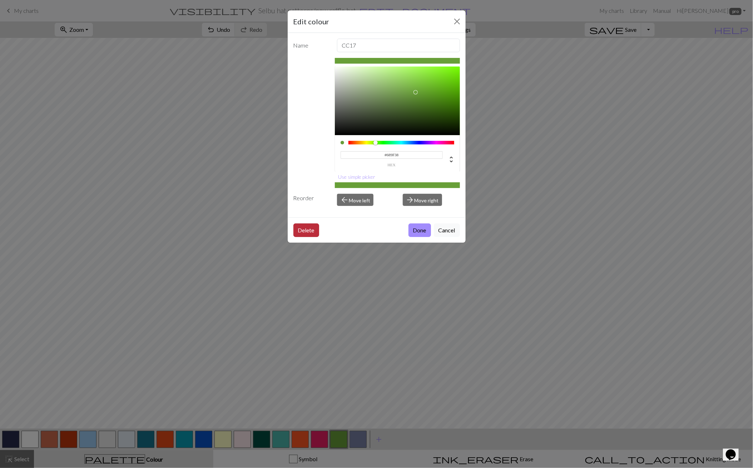
click at [313, 227] on button "Delete" at bounding box center [306, 230] width 26 height 14
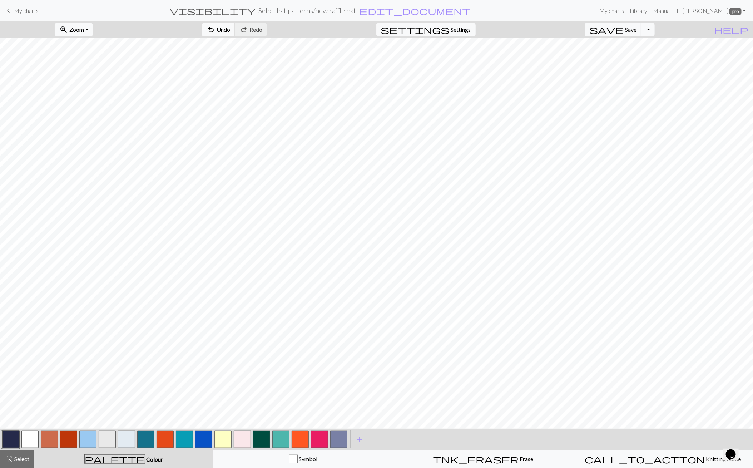
click at [320, 444] on button "button" at bounding box center [319, 439] width 17 height 17
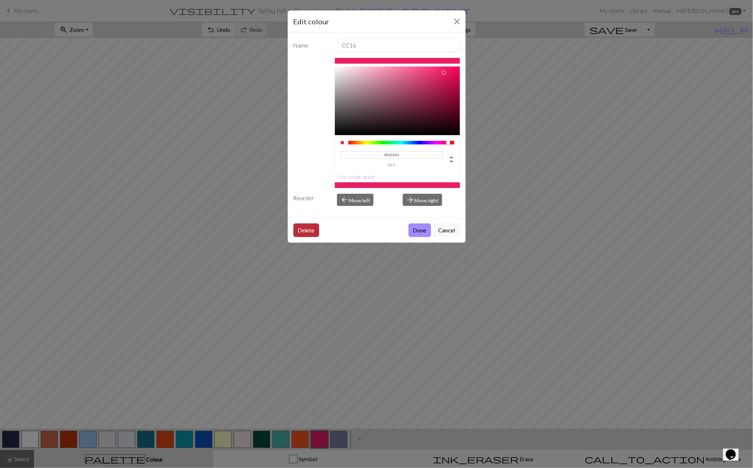
click at [308, 230] on button "Delete" at bounding box center [306, 230] width 26 height 14
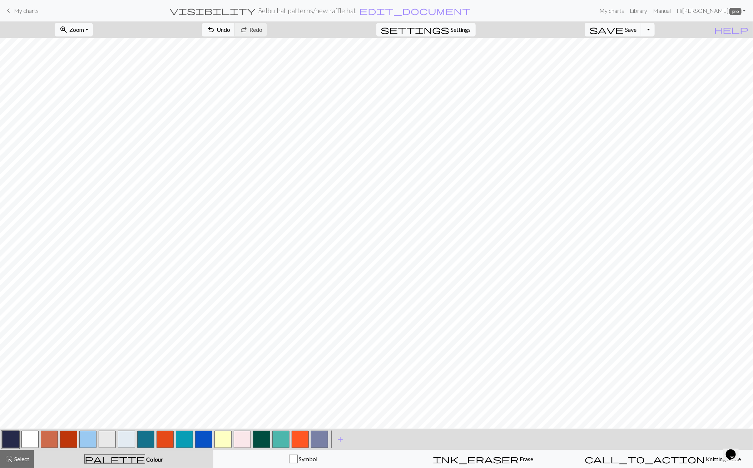
click at [295, 440] on button "button" at bounding box center [300, 439] width 17 height 17
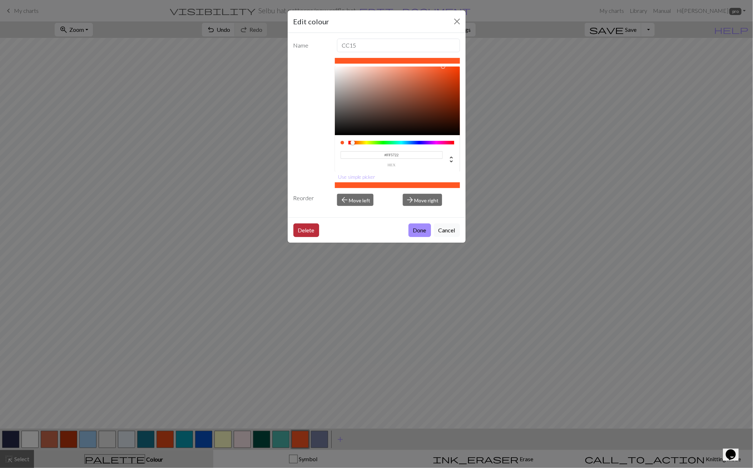
click at [304, 229] on button "Delete" at bounding box center [306, 230] width 26 height 14
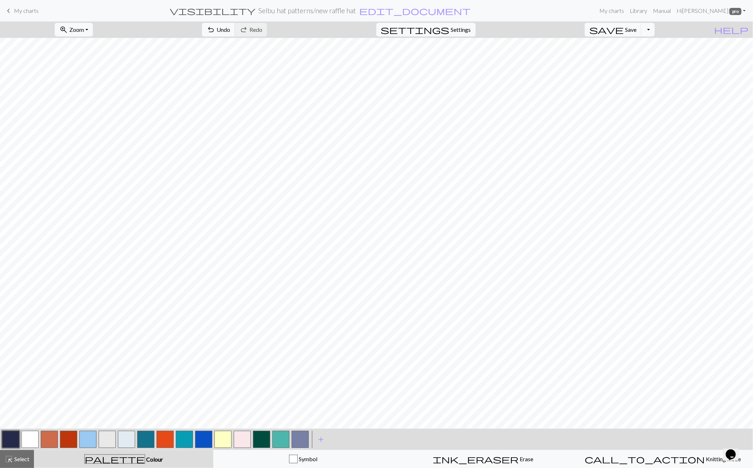
click at [276, 445] on button "button" at bounding box center [280, 439] width 17 height 17
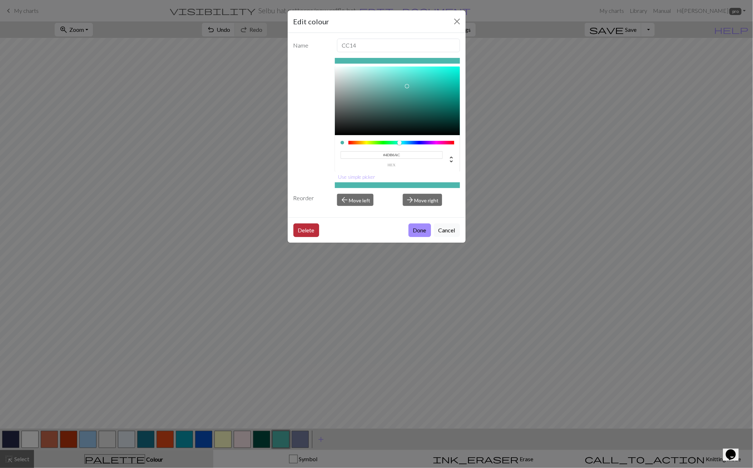
click at [305, 225] on button "Delete" at bounding box center [306, 230] width 26 height 14
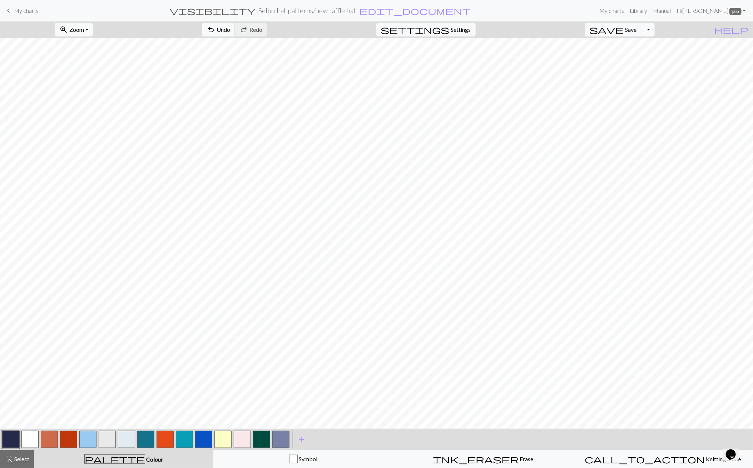
click at [264, 438] on button "button" at bounding box center [261, 439] width 17 height 17
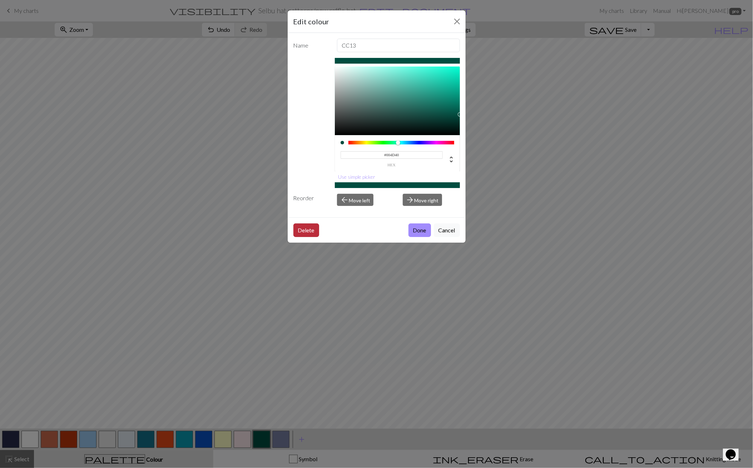
click at [310, 227] on button "Delete" at bounding box center [306, 230] width 26 height 14
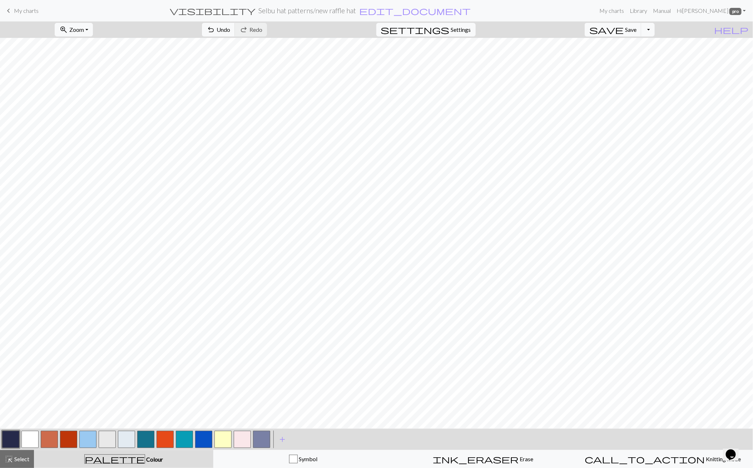
click at [220, 440] on button "button" at bounding box center [222, 439] width 17 height 17
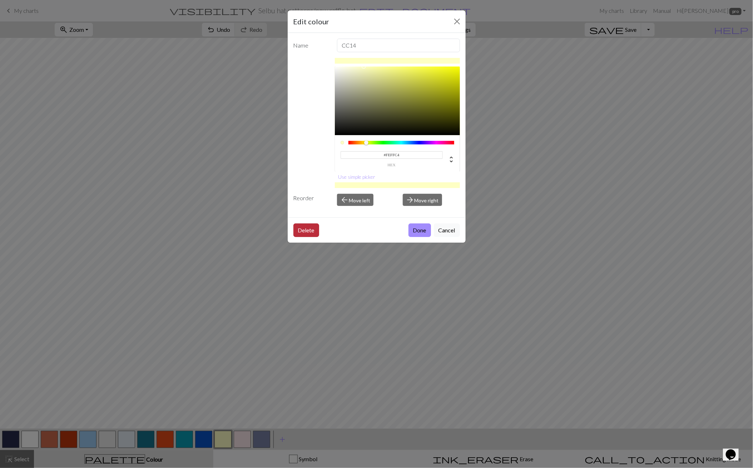
click at [316, 227] on button "Delete" at bounding box center [306, 230] width 26 height 14
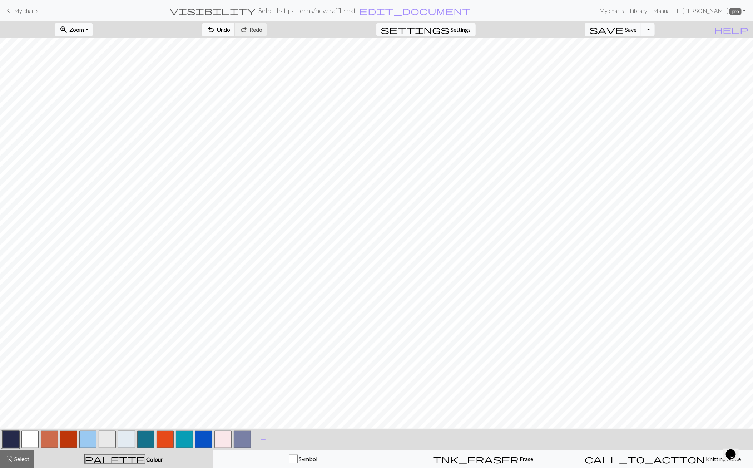
click at [227, 435] on button "button" at bounding box center [222, 439] width 17 height 17
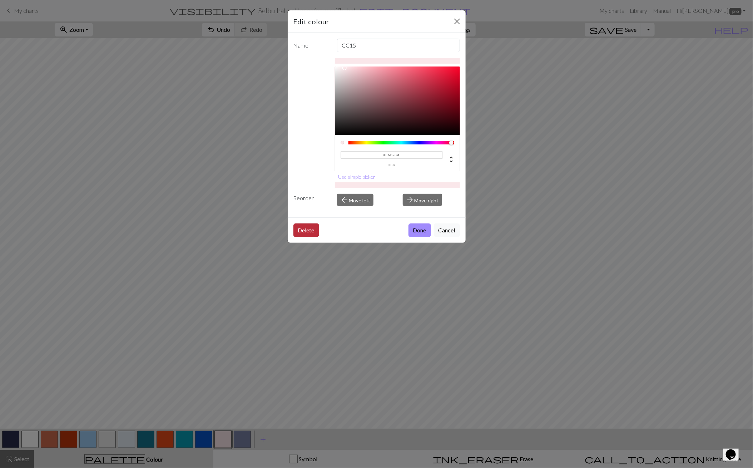
click at [306, 228] on button "Delete" at bounding box center [306, 230] width 26 height 14
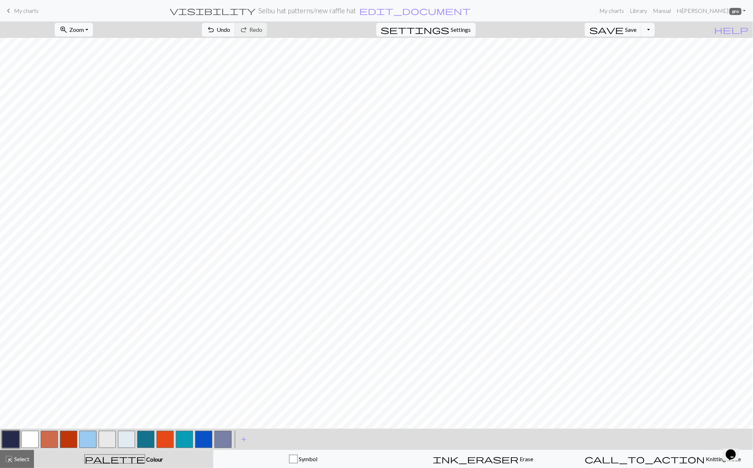
click at [200, 436] on button "button" at bounding box center [203, 439] width 17 height 17
click at [201, 436] on button "button" at bounding box center [203, 439] width 17 height 17
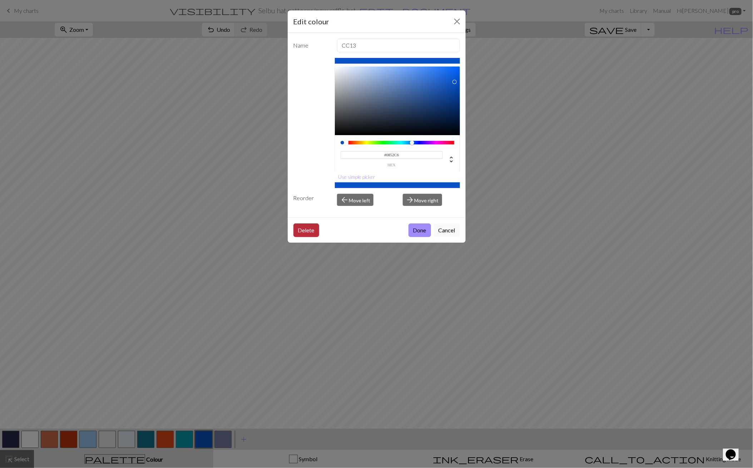
click at [312, 226] on button "Delete" at bounding box center [306, 230] width 26 height 14
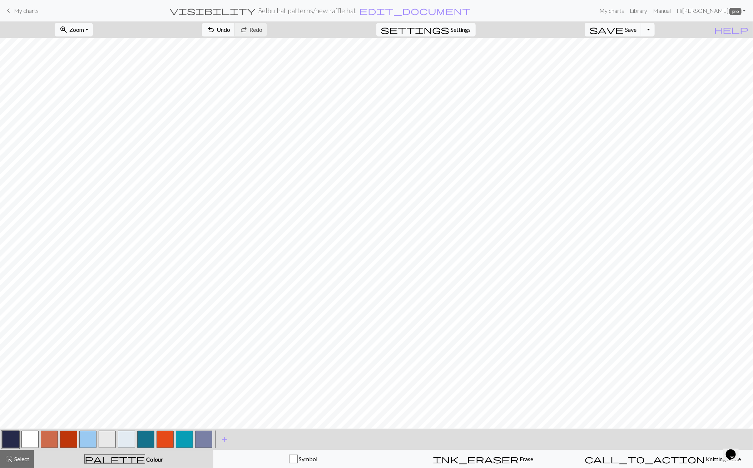
click at [183, 436] on button "button" at bounding box center [184, 439] width 17 height 17
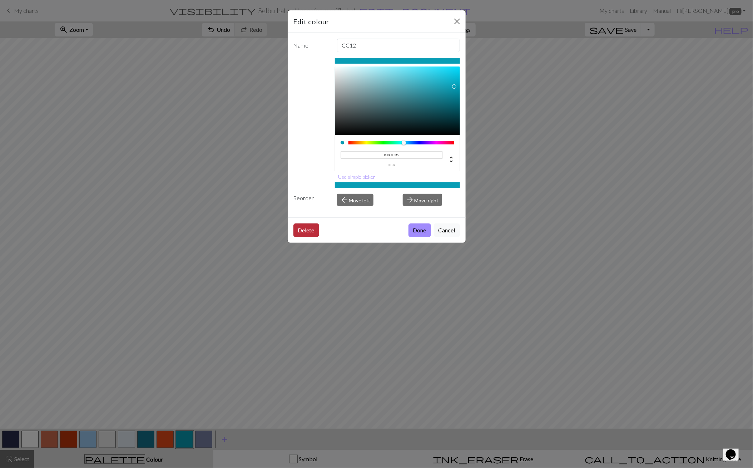
click at [313, 228] on button "Delete" at bounding box center [306, 230] width 26 height 14
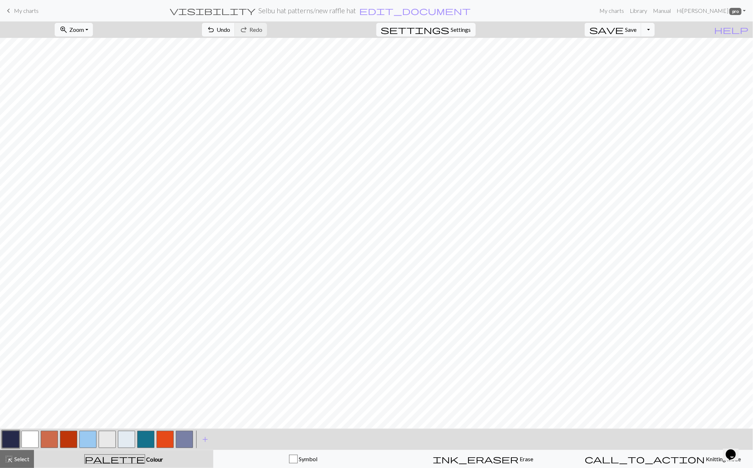
click at [158, 437] on button "button" at bounding box center [165, 439] width 17 height 17
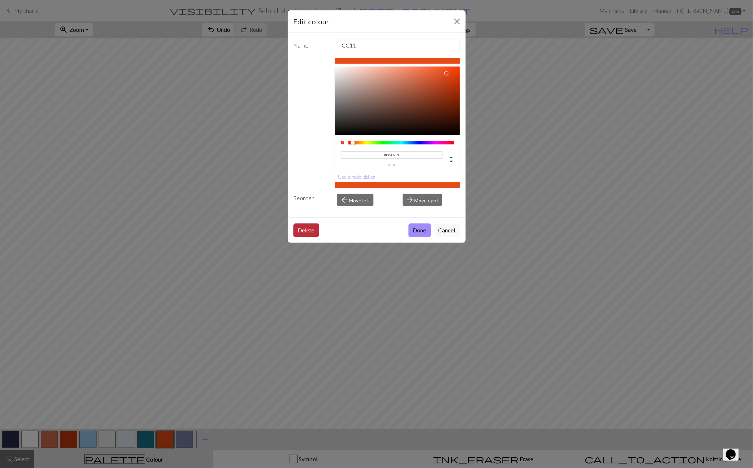
click at [305, 233] on button "Delete" at bounding box center [306, 230] width 26 height 14
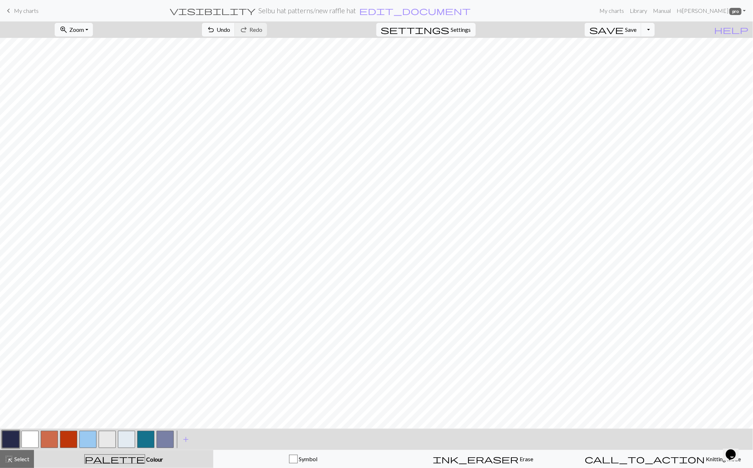
click at [147, 433] on button "button" at bounding box center [145, 439] width 17 height 17
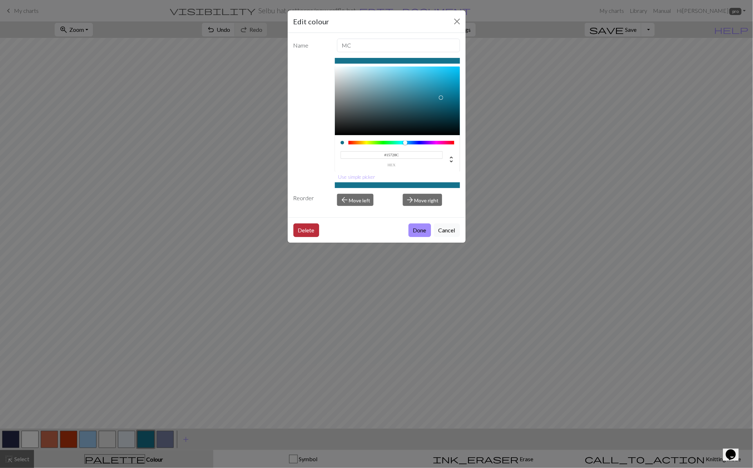
click at [307, 226] on button "Delete" at bounding box center [306, 230] width 26 height 14
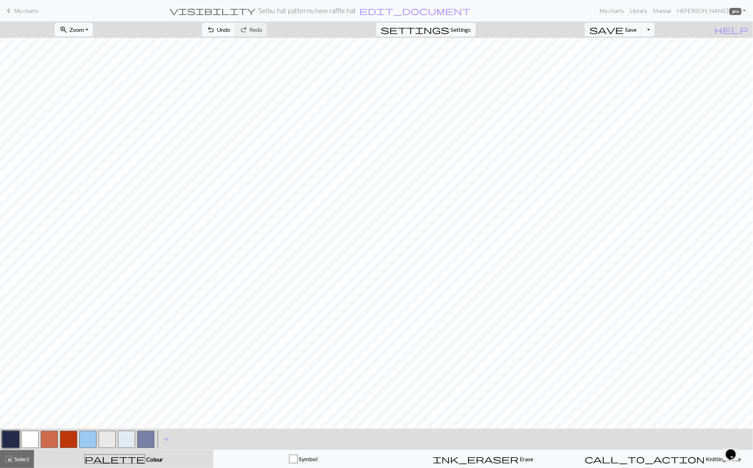
click at [126, 438] on button "button" at bounding box center [126, 439] width 17 height 17
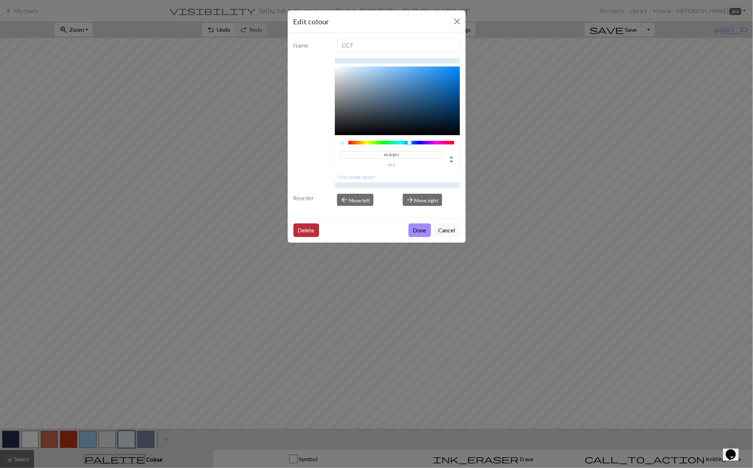
click at [314, 230] on button "Delete" at bounding box center [306, 230] width 26 height 14
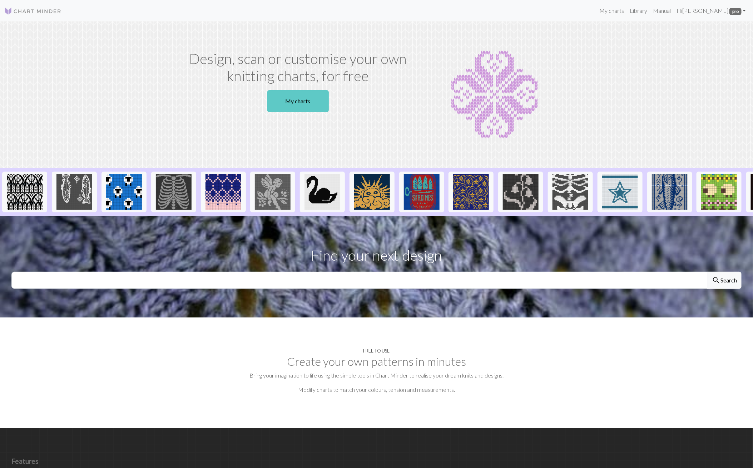
click at [293, 98] on link "My charts" at bounding box center [297, 101] width 61 height 22
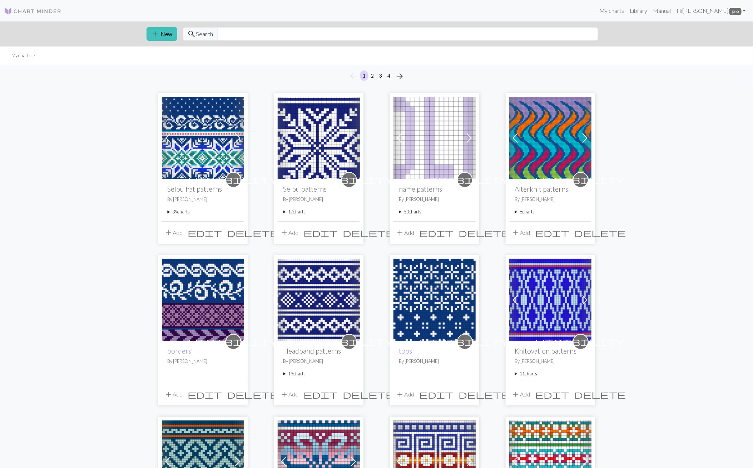
click at [285, 138] on span at bounding box center [283, 137] width 11 height 11
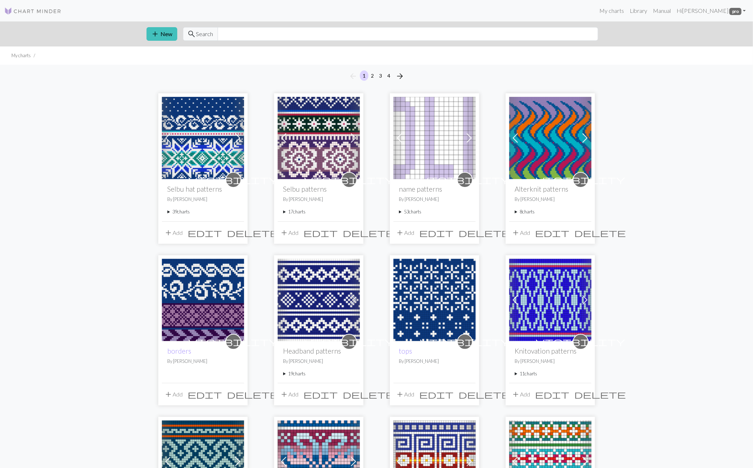
click at [283, 137] on span at bounding box center [283, 137] width 11 height 11
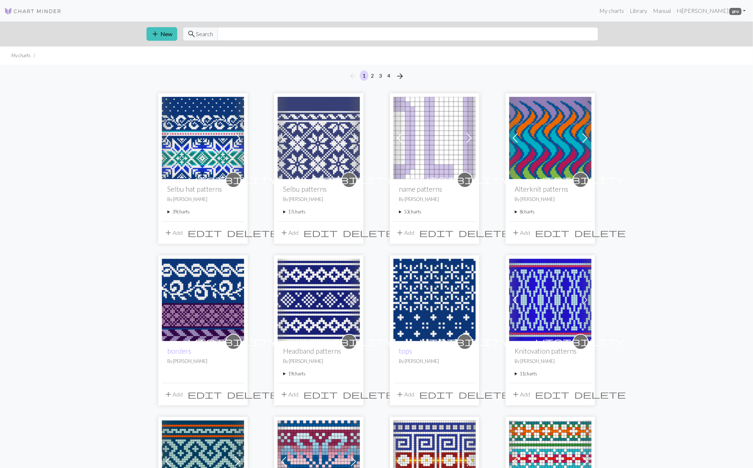
click at [283, 137] on span at bounding box center [283, 137] width 11 height 11
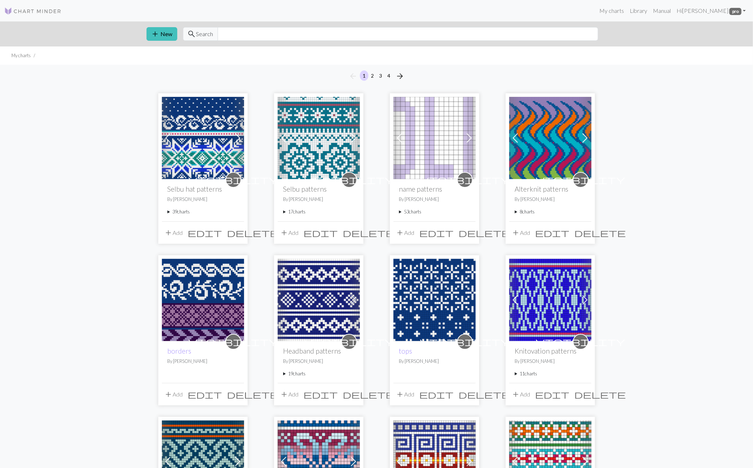
click at [169, 134] on span at bounding box center [167, 137] width 11 height 11
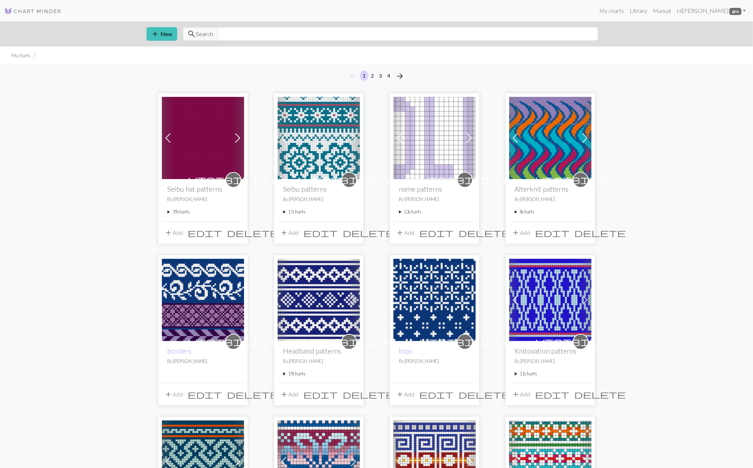
click at [169, 134] on span at bounding box center [167, 137] width 11 height 11
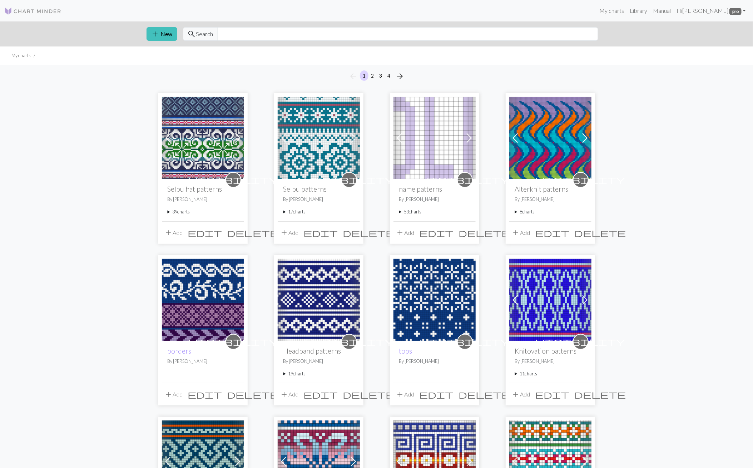
click at [184, 134] on img at bounding box center [203, 138] width 82 height 82
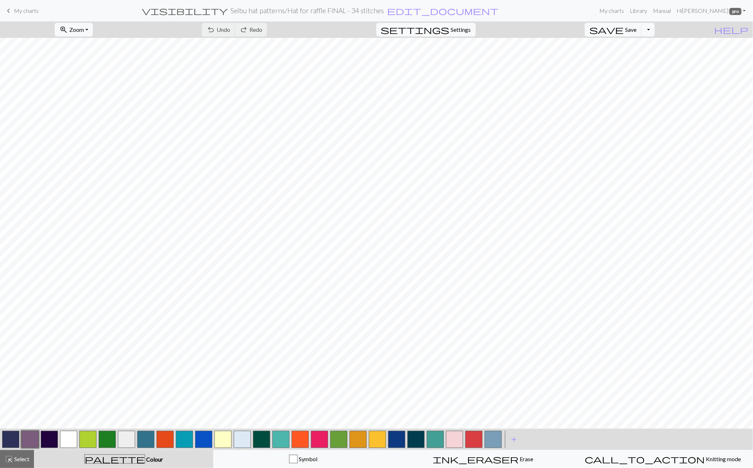
scroll to position [199, 0]
